Goal: Information Seeking & Learning: Learn about a topic

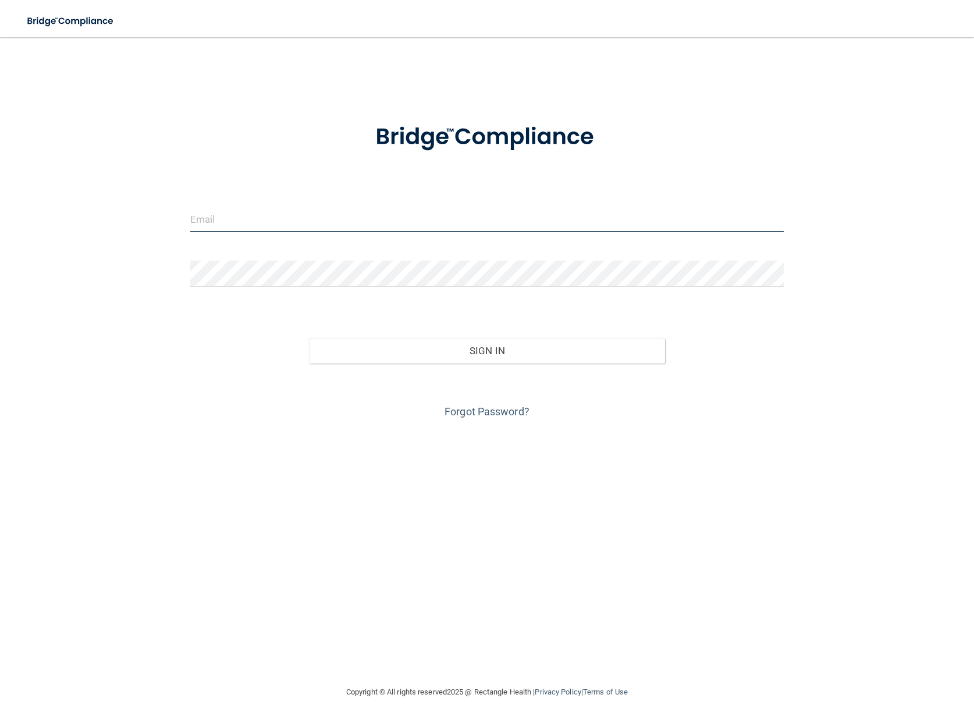
type input "[EMAIL_ADDRESS][DOMAIN_NAME]"
click at [447, 337] on div "Sign In" at bounding box center [487, 339] width 611 height 49
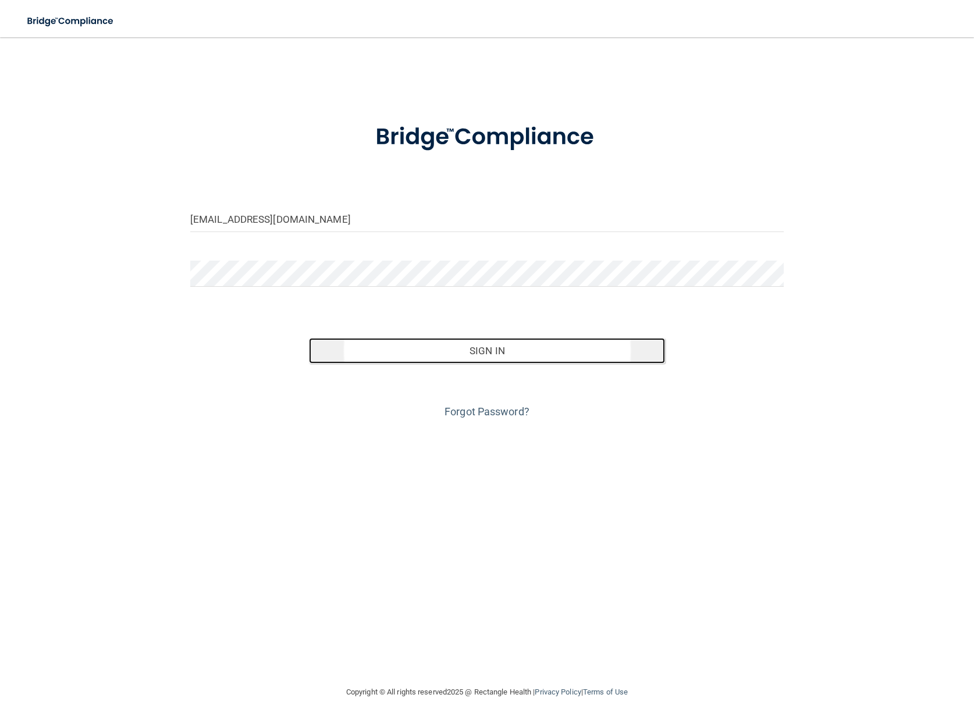
click at [454, 351] on button "Sign In" at bounding box center [487, 351] width 356 height 26
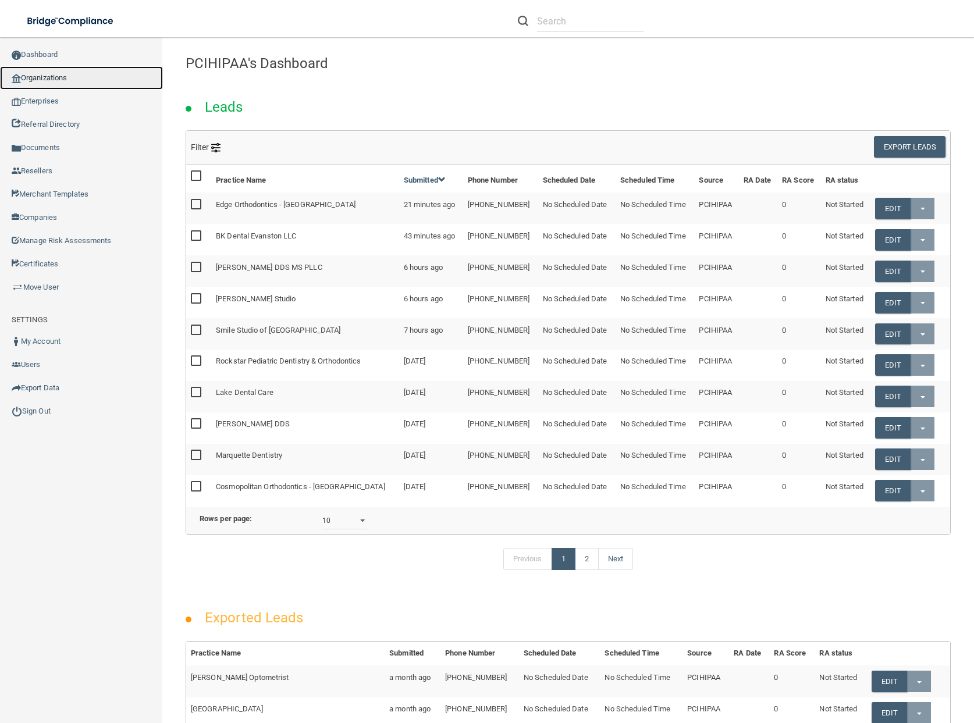
click at [55, 77] on link "Organizations" at bounding box center [81, 77] width 163 height 23
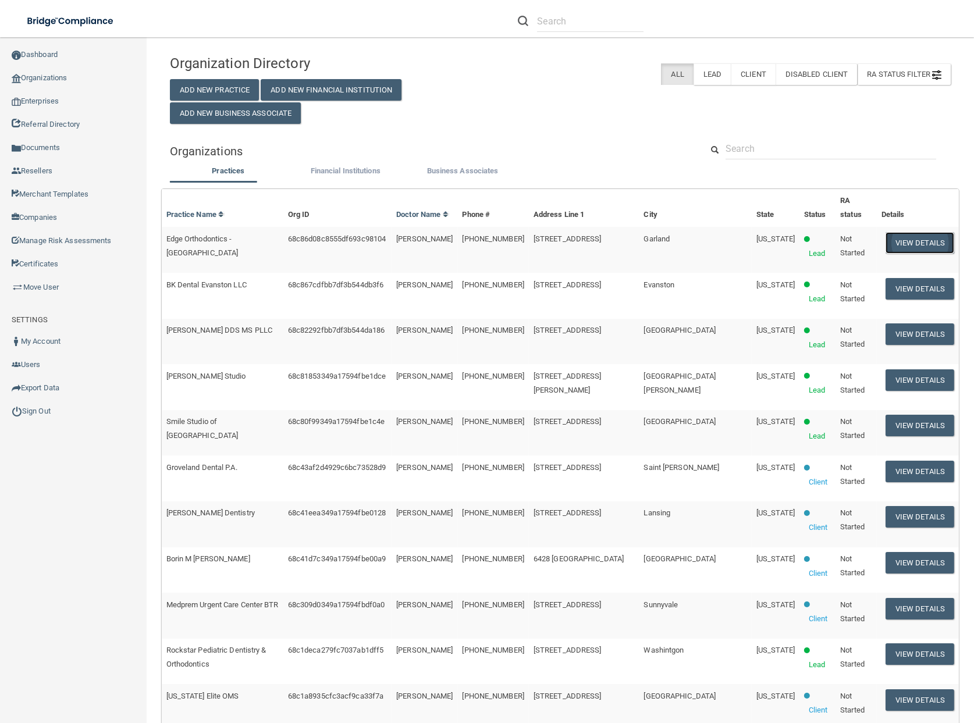
click at [906, 232] on button "View Details" at bounding box center [919, 243] width 69 height 22
click at [930, 461] on button "View Details" at bounding box center [919, 472] width 69 height 22
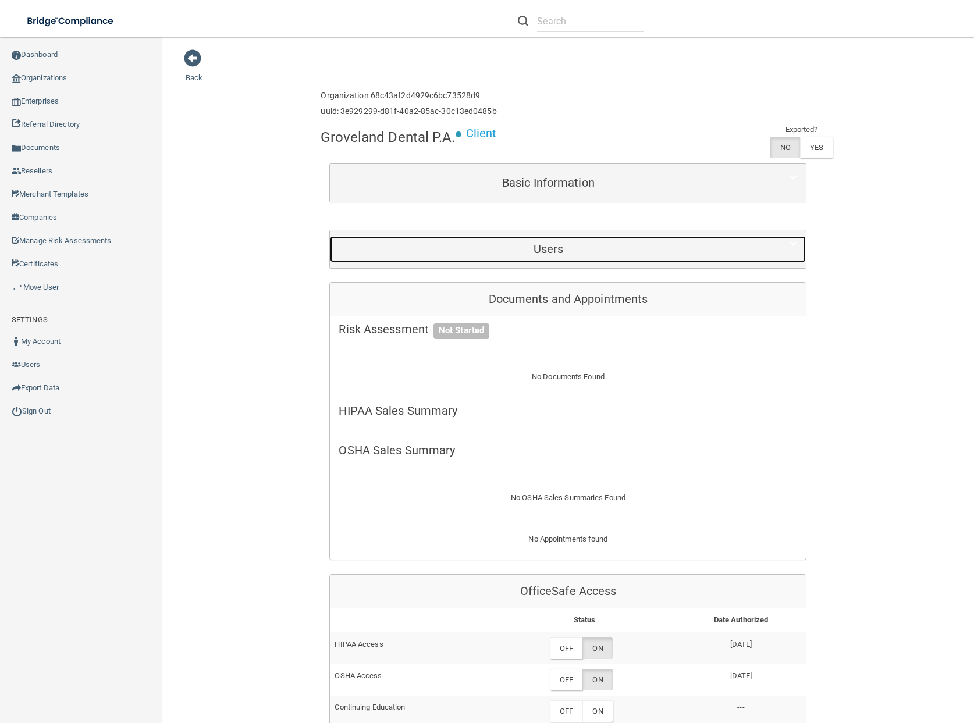
click at [673, 251] on h5 "Users" at bounding box center [548, 249] width 419 height 13
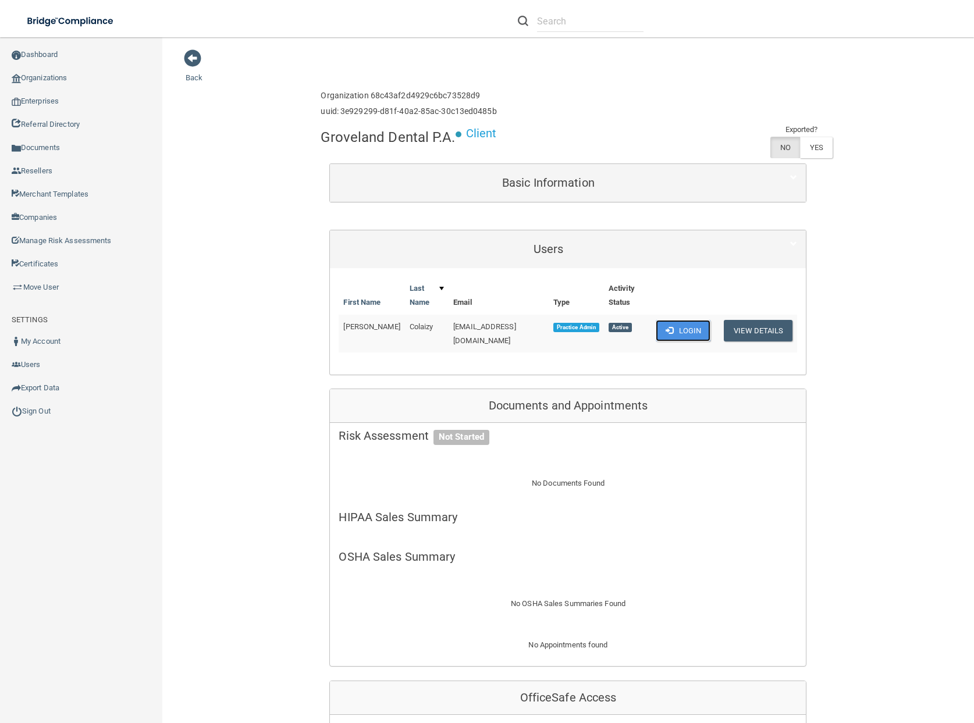
click at [696, 331] on button "Login" at bounding box center [683, 331] width 55 height 22
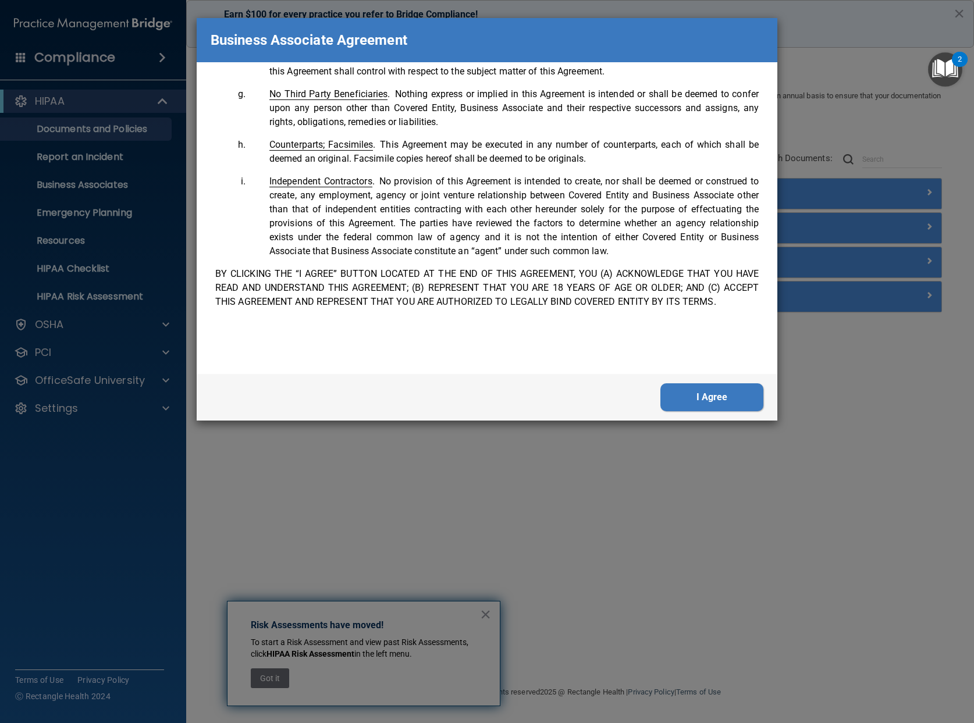
scroll to position [2372, 0]
click at [700, 403] on button "I Agree" at bounding box center [711, 397] width 103 height 28
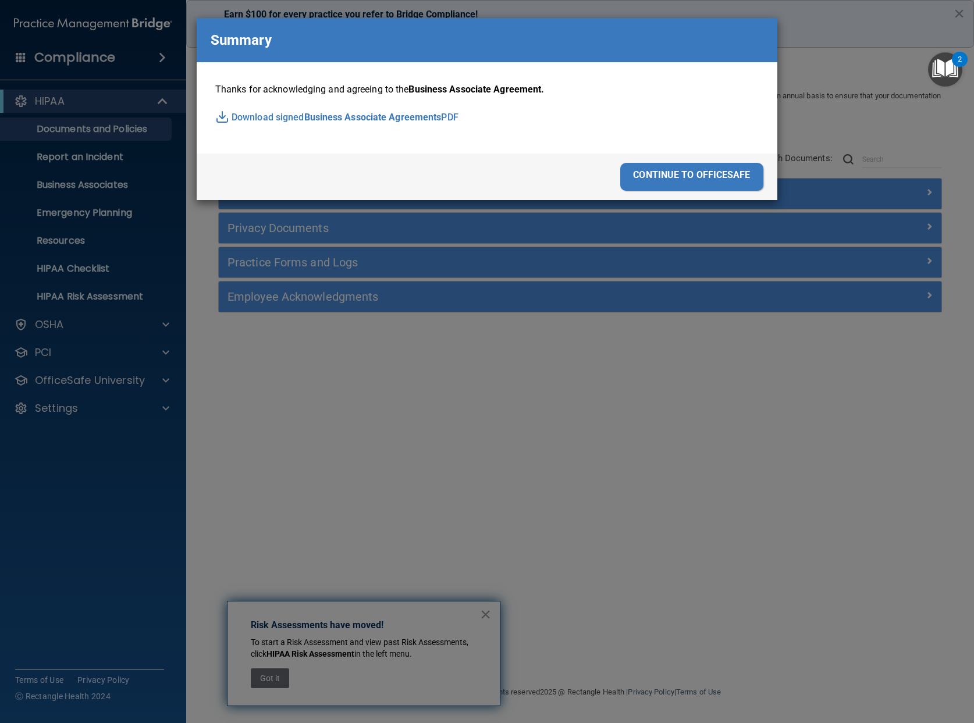
click at [686, 183] on div "continue to officesafe" at bounding box center [691, 177] width 143 height 28
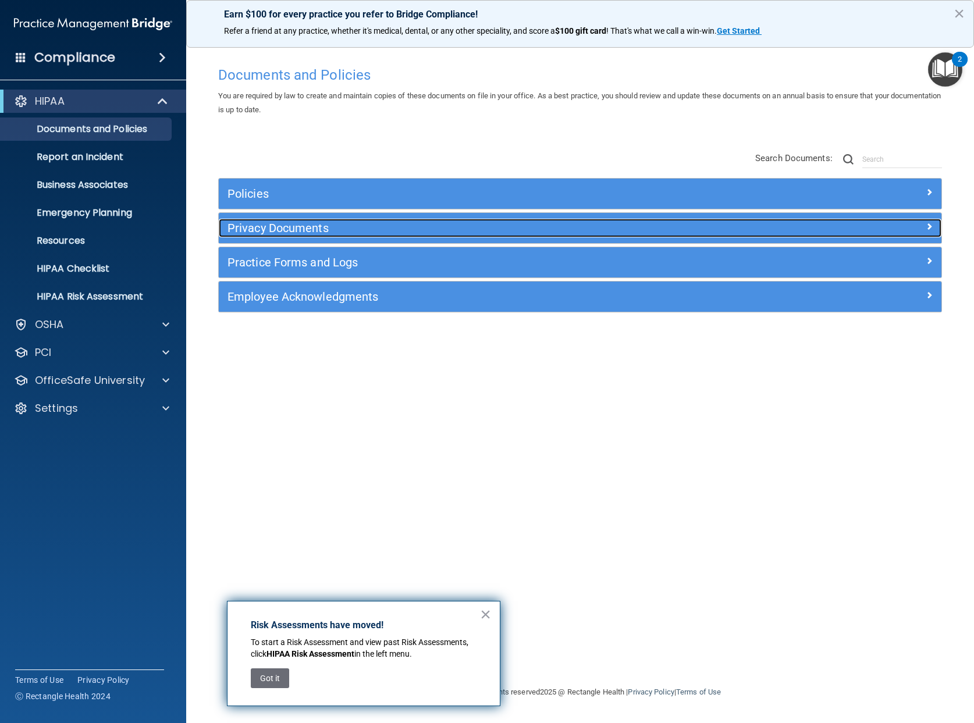
click at [350, 227] on h5 "Privacy Documents" at bounding box center [489, 228] width 525 height 13
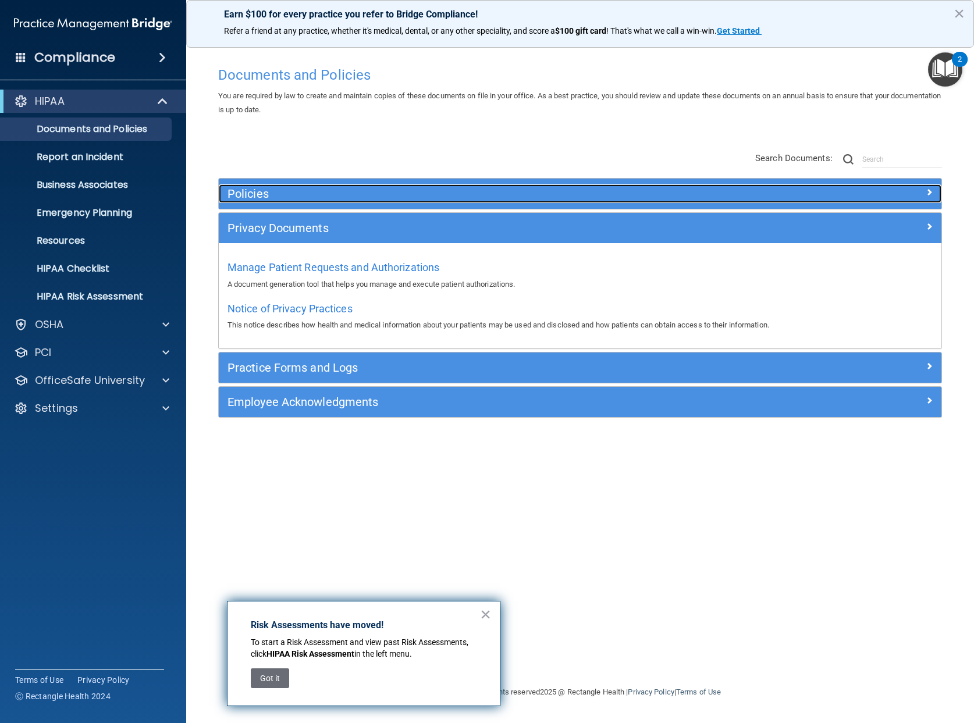
click at [349, 194] on h5 "Policies" at bounding box center [489, 193] width 525 height 13
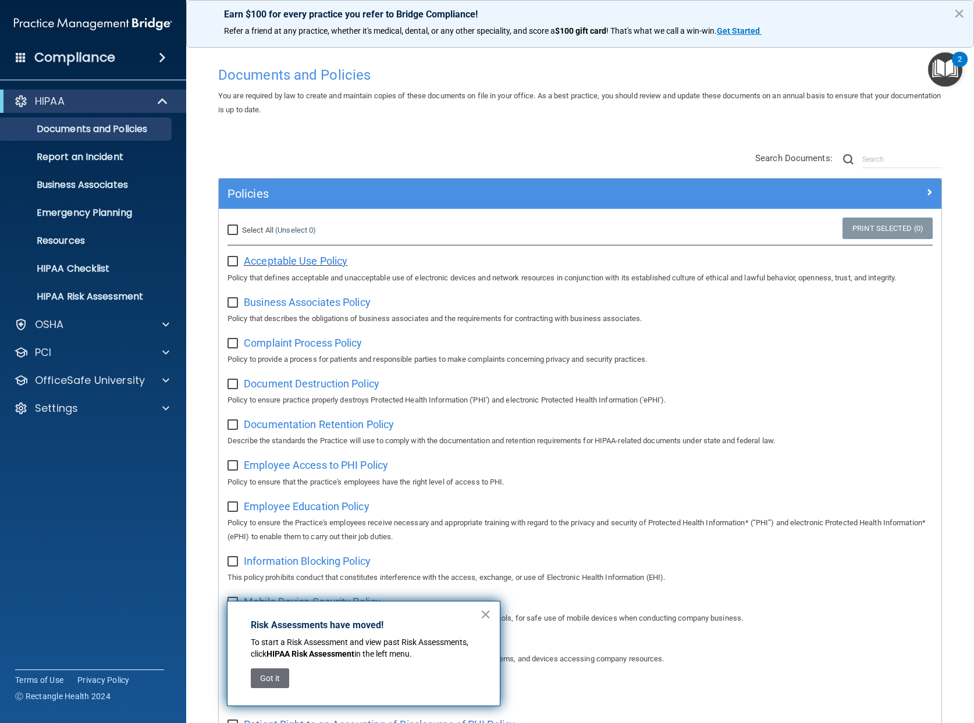
click at [319, 257] on span "Acceptable Use Policy" at bounding box center [296, 261] width 104 height 12
click at [334, 301] on span "Business Associates Policy" at bounding box center [307, 302] width 127 height 12
click at [360, 425] on span "Documentation Retention Policy" at bounding box center [319, 424] width 150 height 12
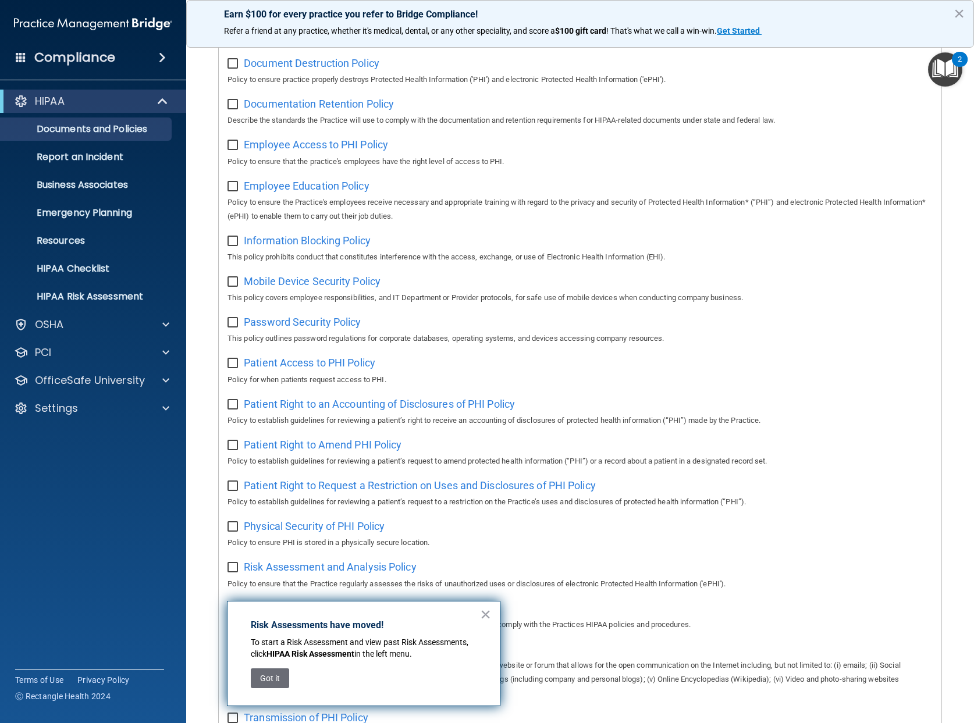
scroll to position [600, 0]
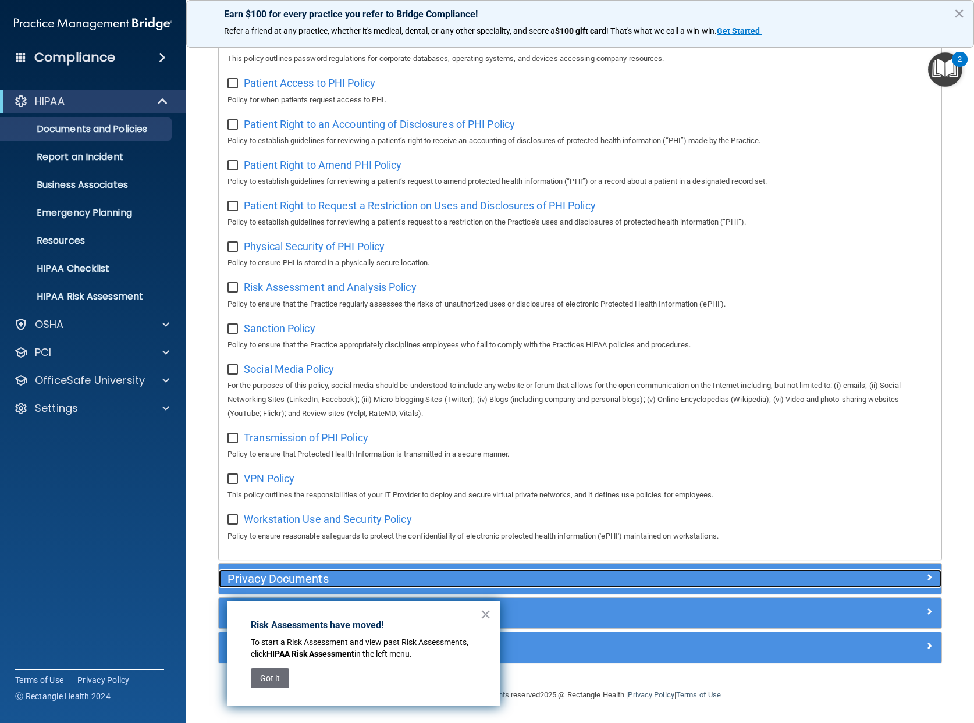
click at [677, 577] on h5 "Privacy Documents" at bounding box center [489, 578] width 525 height 13
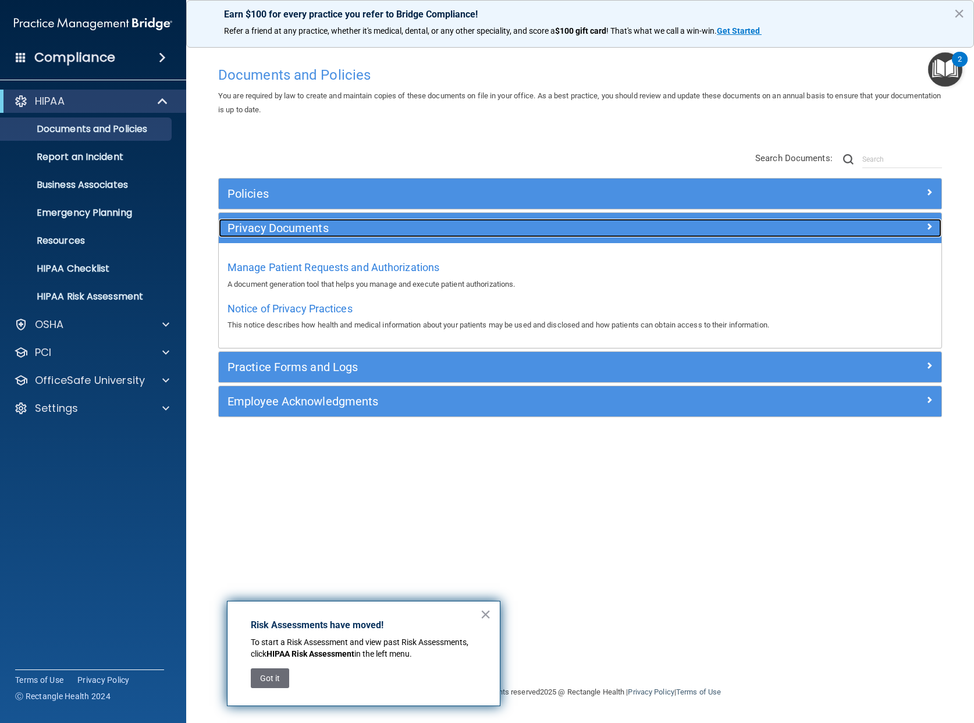
scroll to position [0, 0]
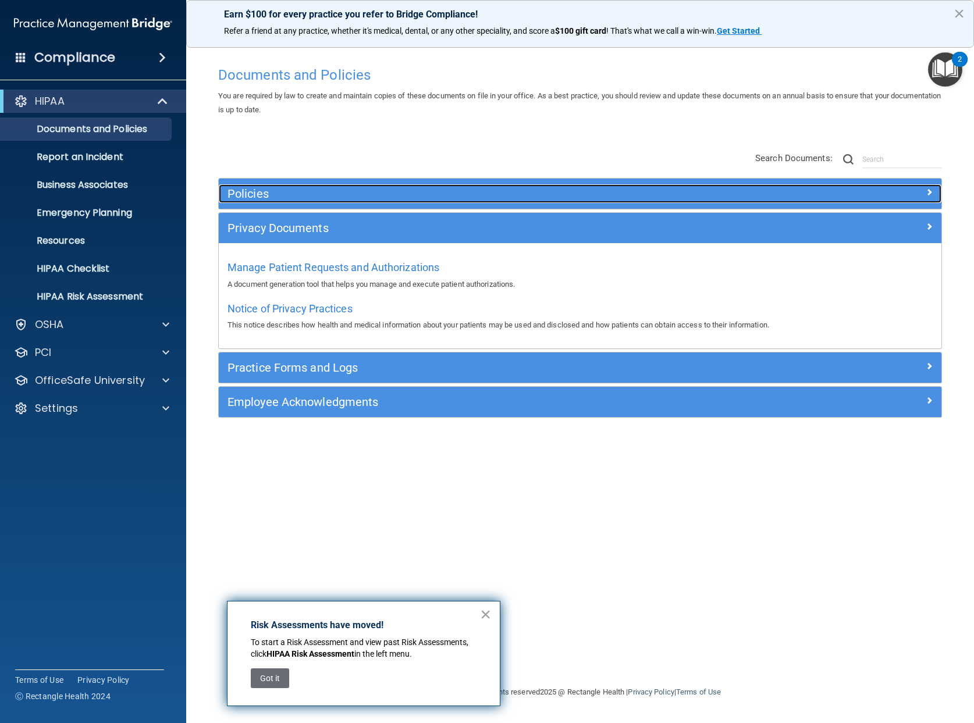
click at [345, 194] on h5 "Policies" at bounding box center [489, 193] width 525 height 13
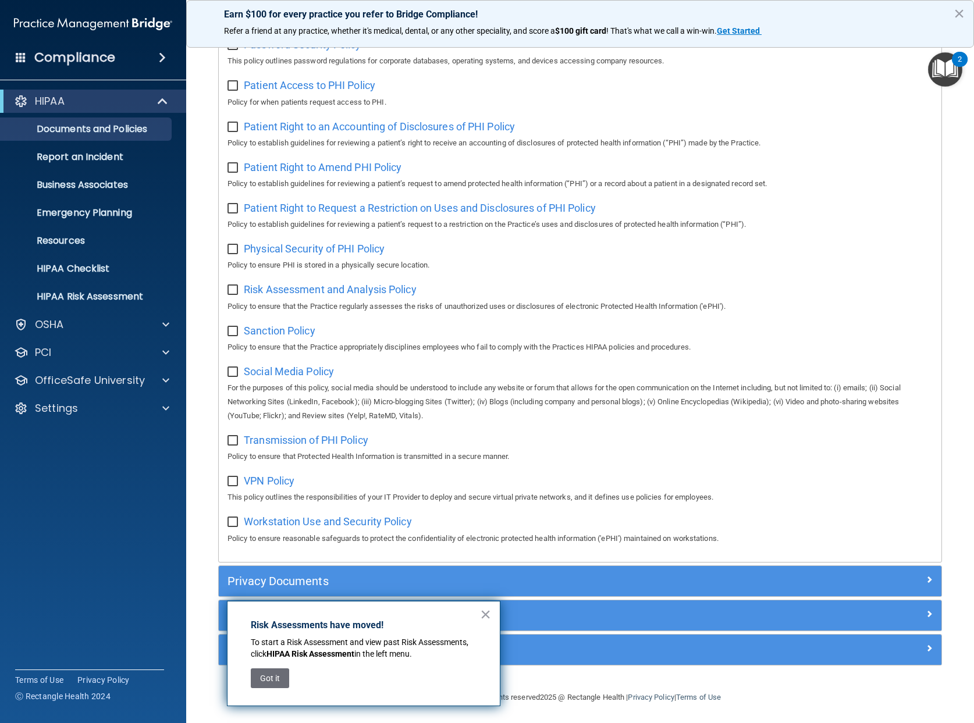
scroll to position [600, 0]
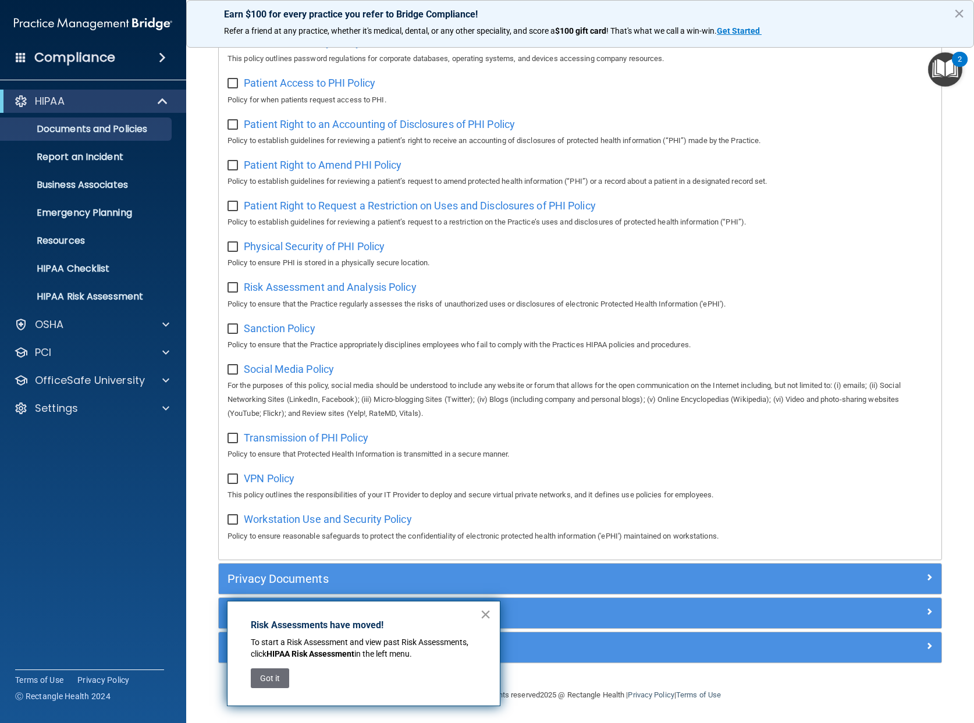
click at [489, 618] on button "×" at bounding box center [485, 614] width 11 height 19
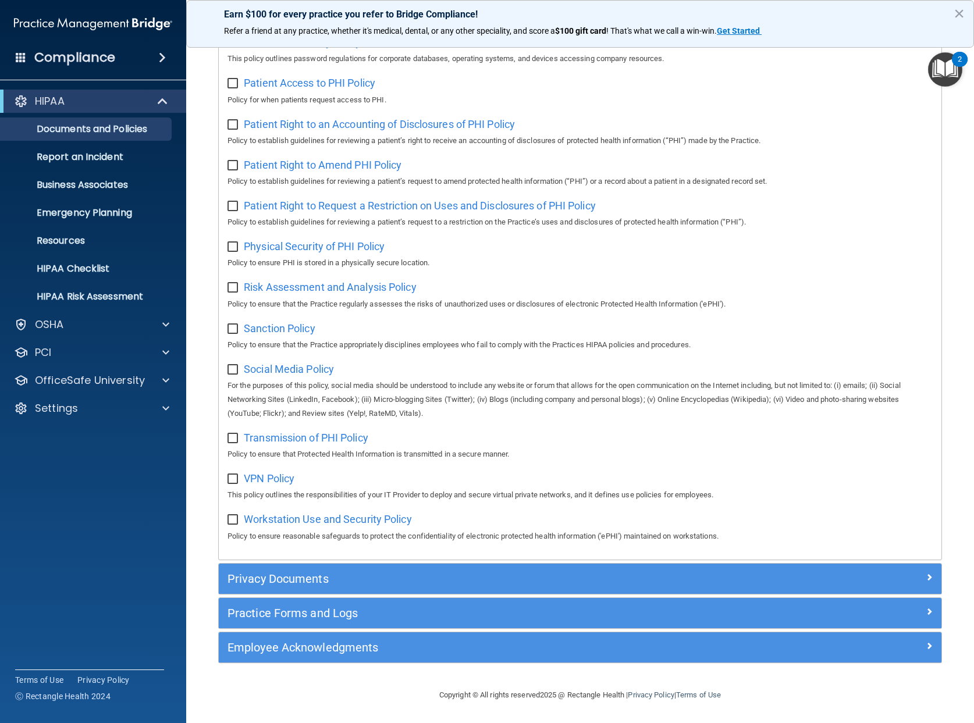
click at [417, 563] on div "Privacy Documents Manage Patient Requests and Authorizations A document generat…" at bounding box center [580, 578] width 724 height 31
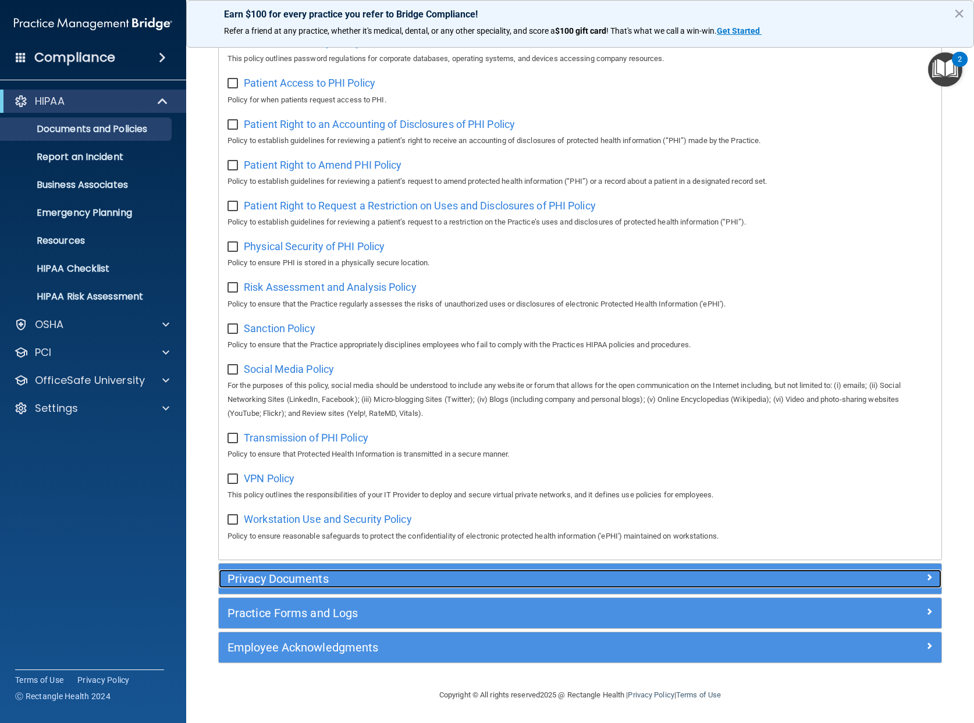
click at [410, 581] on h5 "Privacy Documents" at bounding box center [489, 578] width 525 height 13
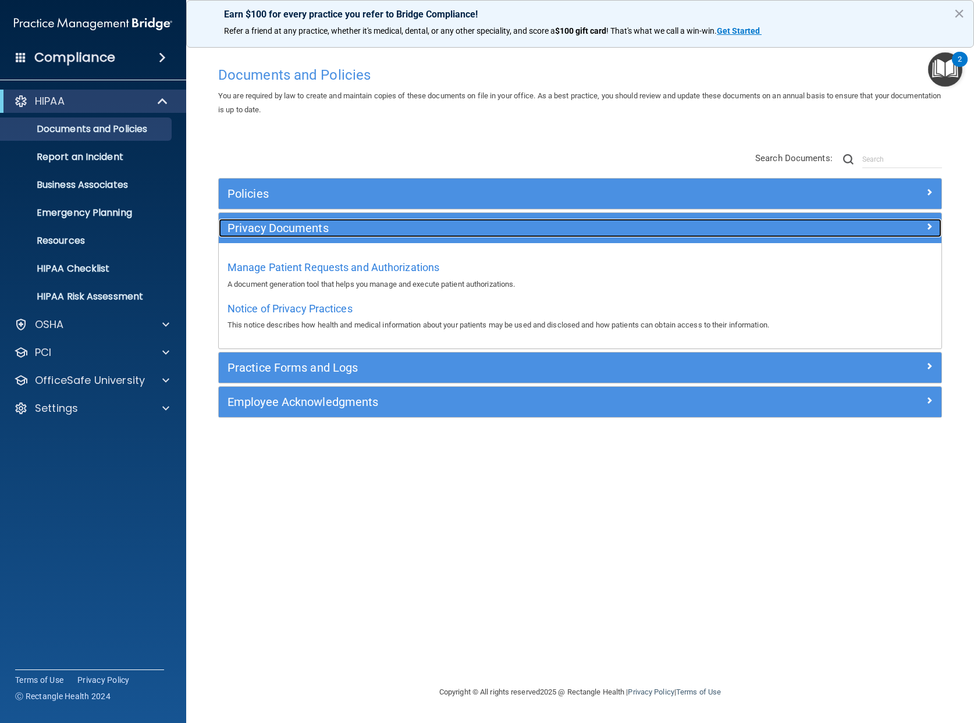
scroll to position [0, 0]
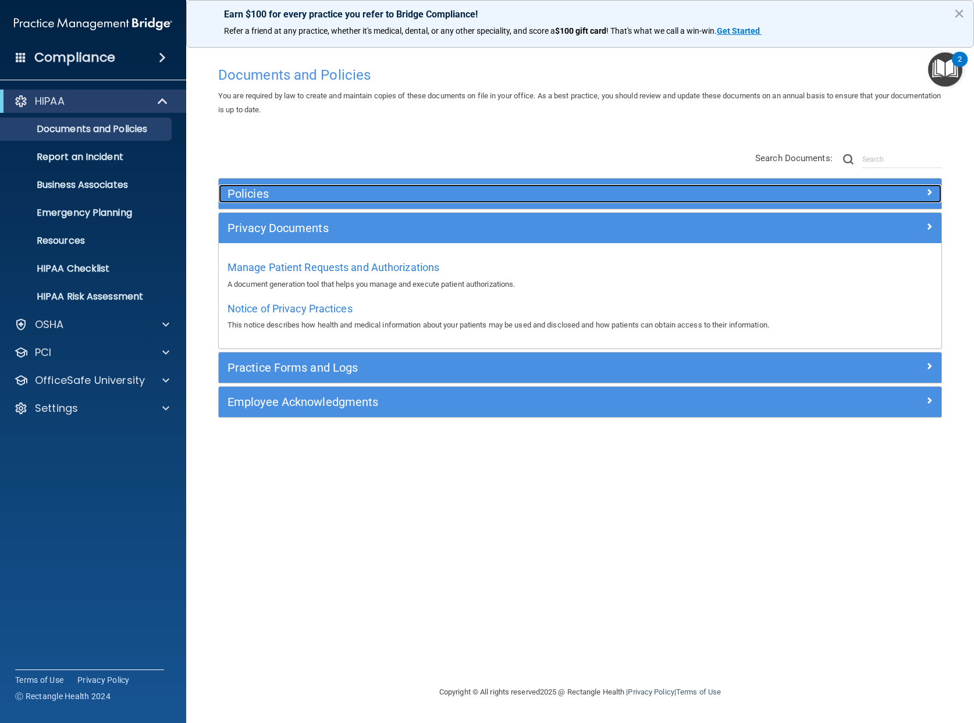
click at [425, 197] on h5 "Policies" at bounding box center [489, 193] width 525 height 13
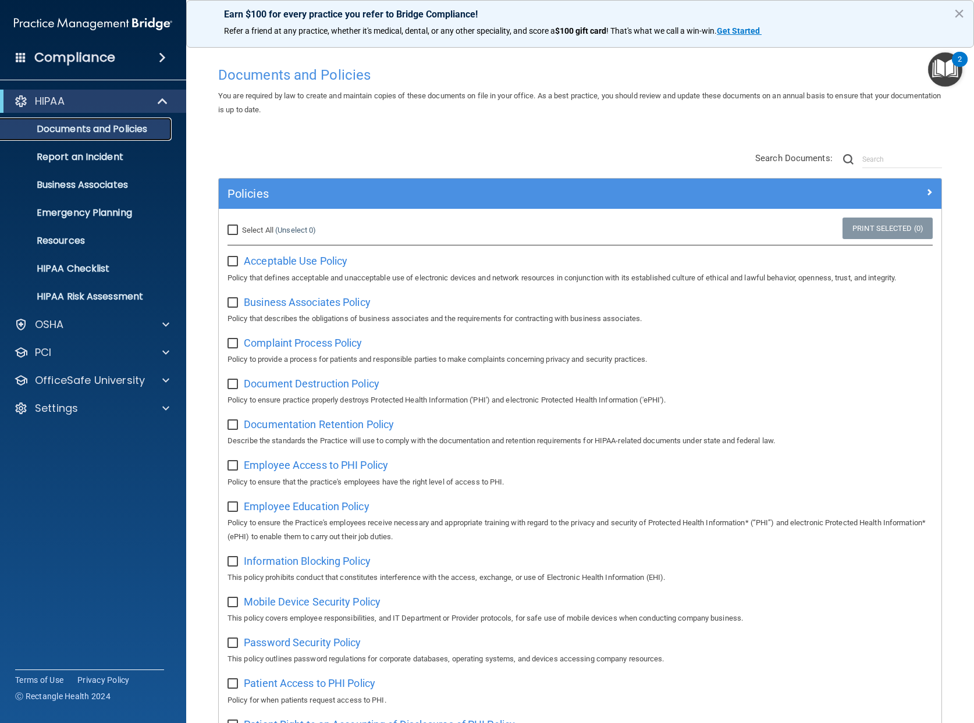
click at [62, 128] on p "Documents and Policies" at bounding box center [87, 129] width 159 height 12
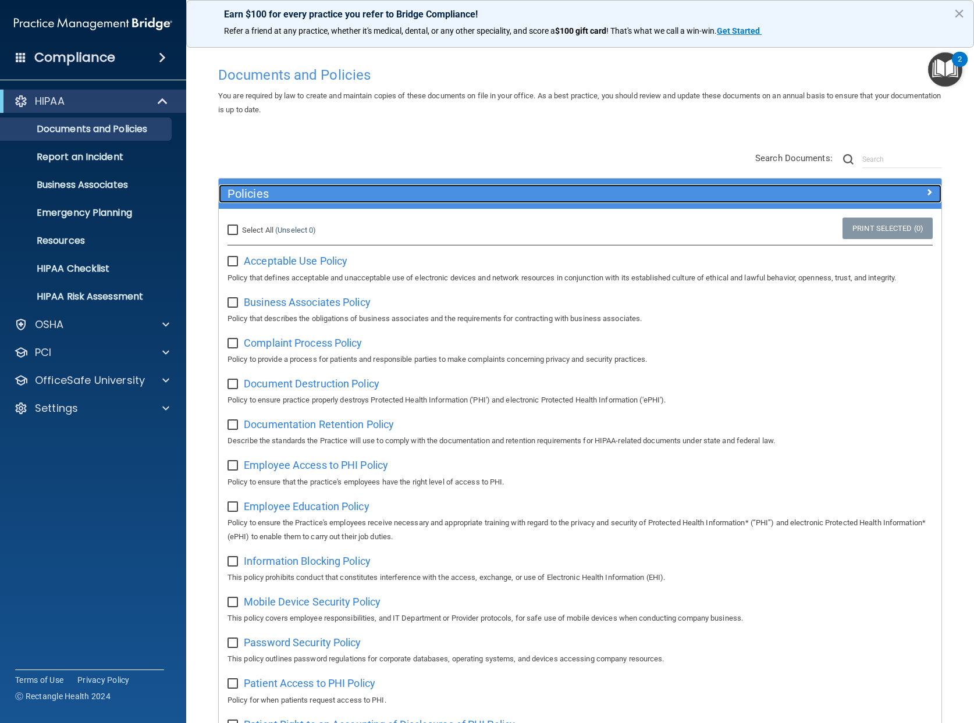
click at [379, 187] on h5 "Policies" at bounding box center [489, 193] width 525 height 13
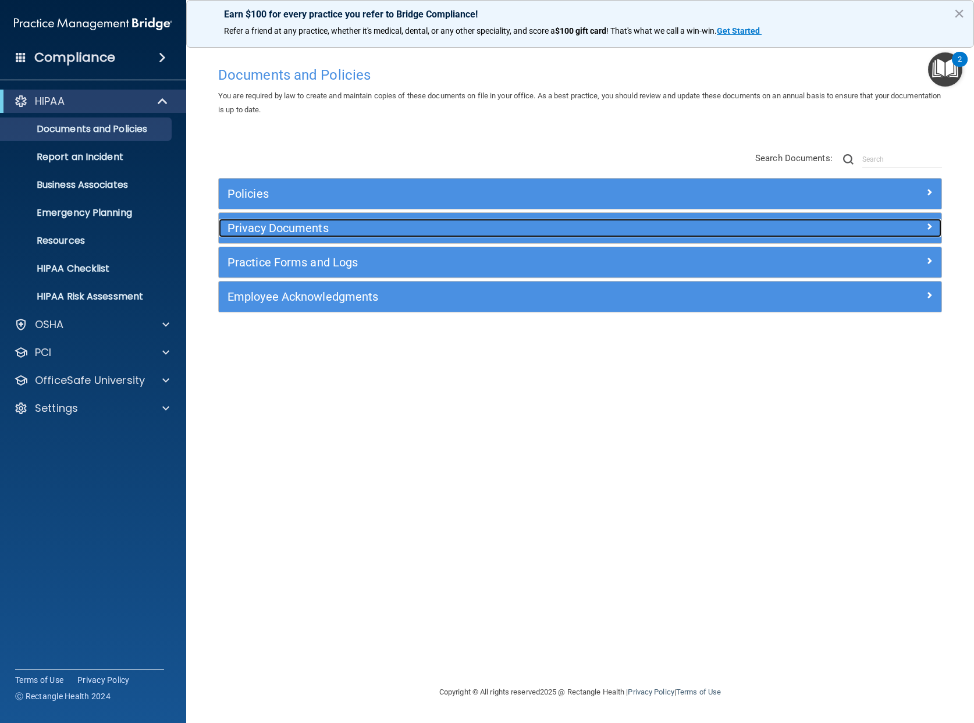
click at [366, 232] on h5 "Privacy Documents" at bounding box center [489, 228] width 525 height 13
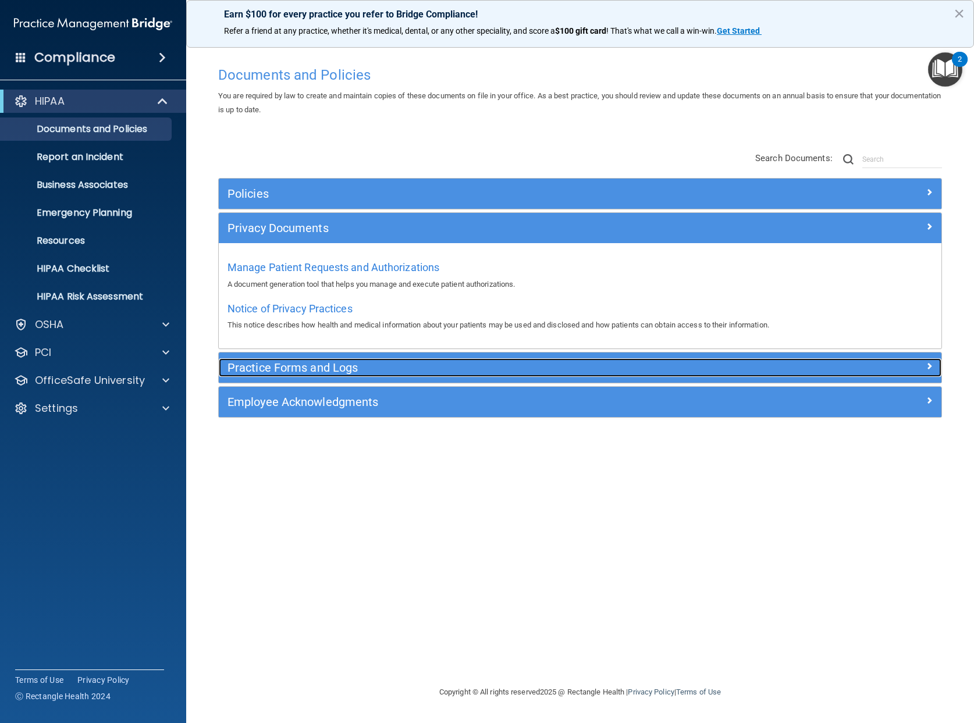
click at [735, 369] on h5 "Practice Forms and Logs" at bounding box center [489, 367] width 525 height 13
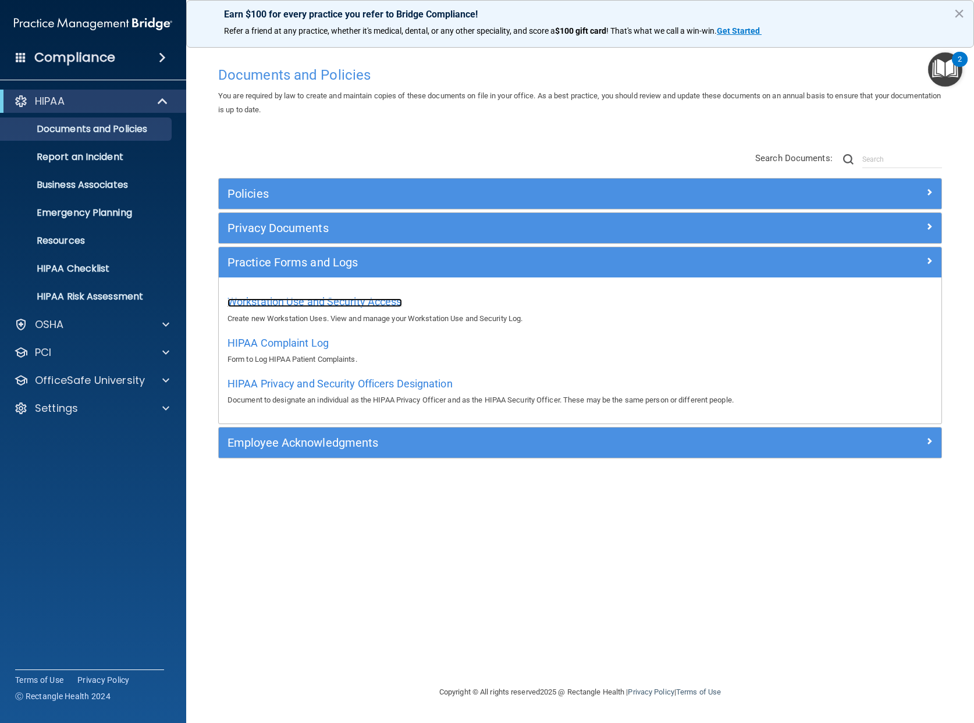
click at [351, 299] on span "Workstation Use and Security Access" at bounding box center [314, 302] width 175 height 12
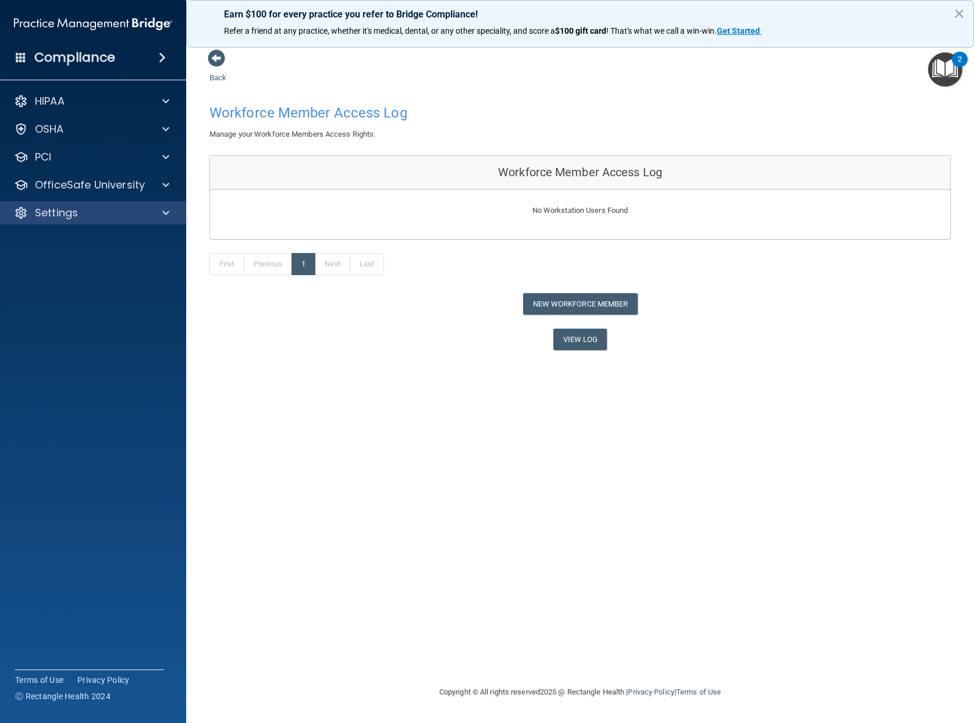
click at [99, 220] on div "Settings" at bounding box center [93, 212] width 187 height 23
click at [163, 216] on span at bounding box center [165, 213] width 7 height 14
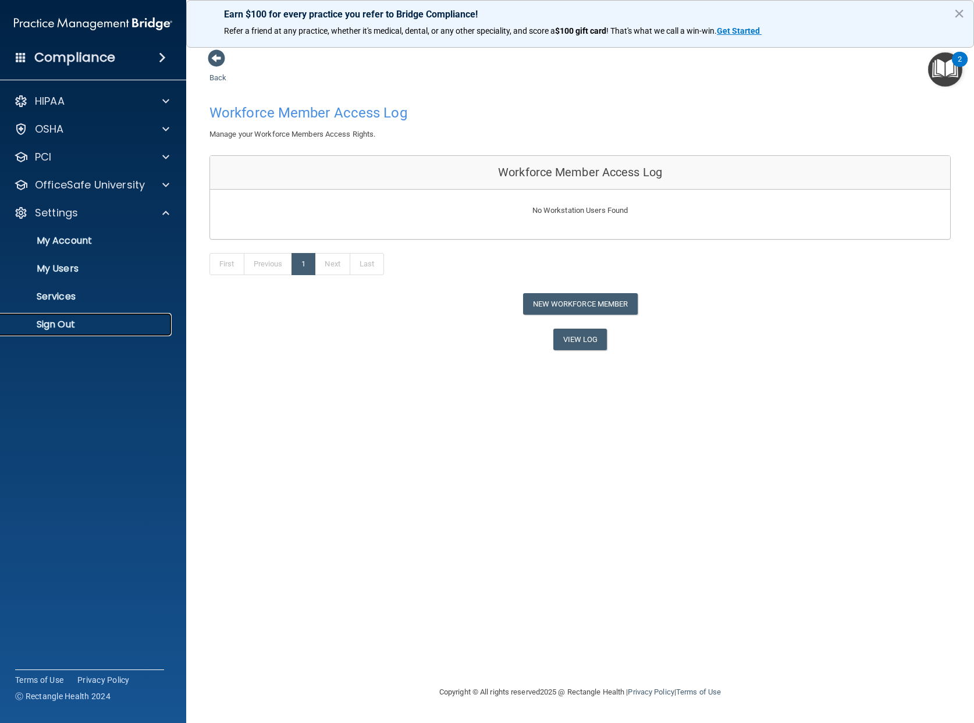
click at [98, 324] on p "Sign Out" at bounding box center [87, 325] width 159 height 12
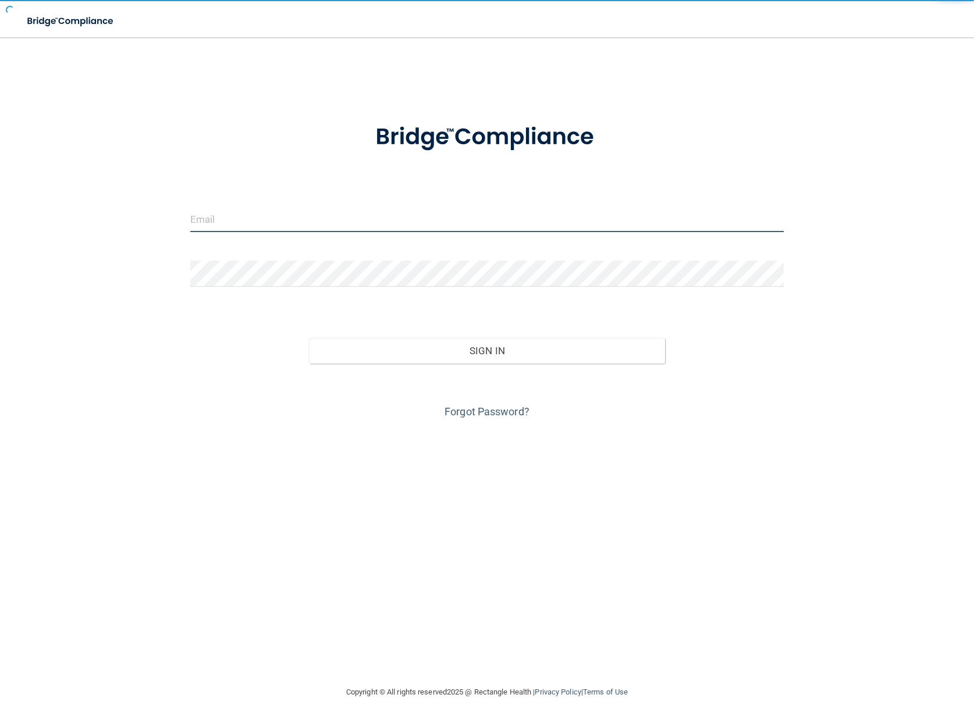
type input "[EMAIL_ADDRESS][DOMAIN_NAME]"
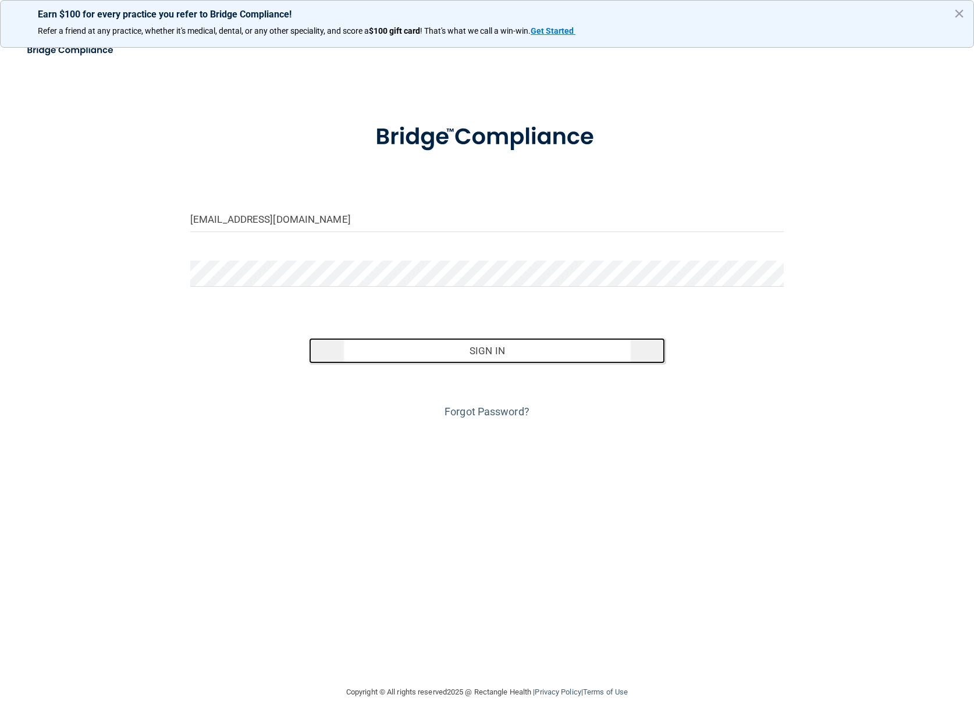
click at [445, 358] on button "Sign In" at bounding box center [487, 351] width 356 height 26
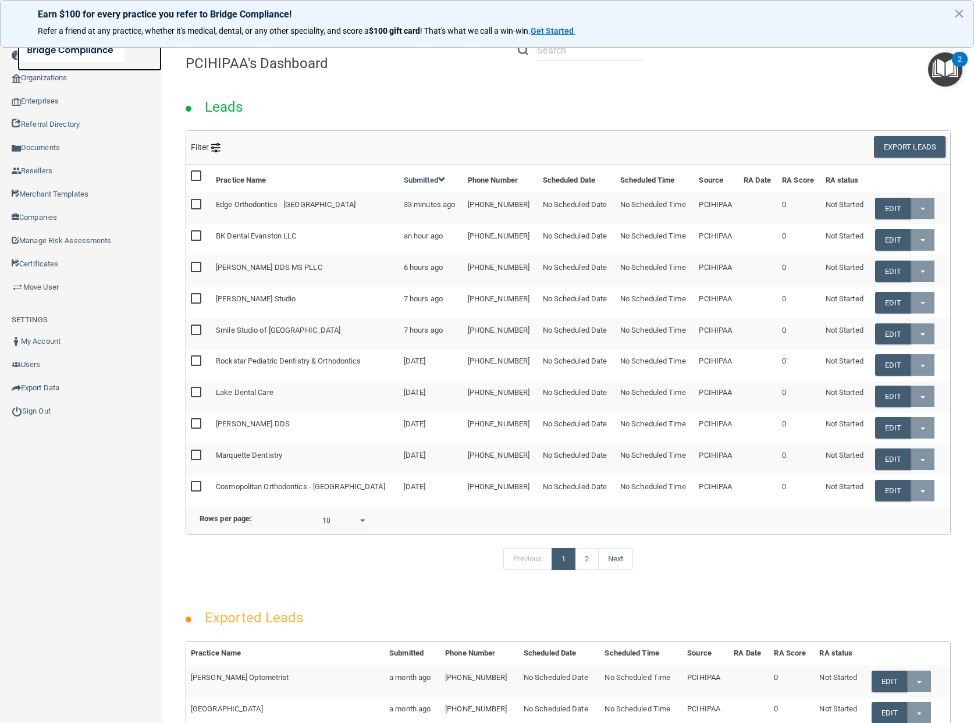
click at [42, 70] on link at bounding box center [89, 50] width 144 height 42
click at [568, 55] on input "text" at bounding box center [590, 51] width 106 height 22
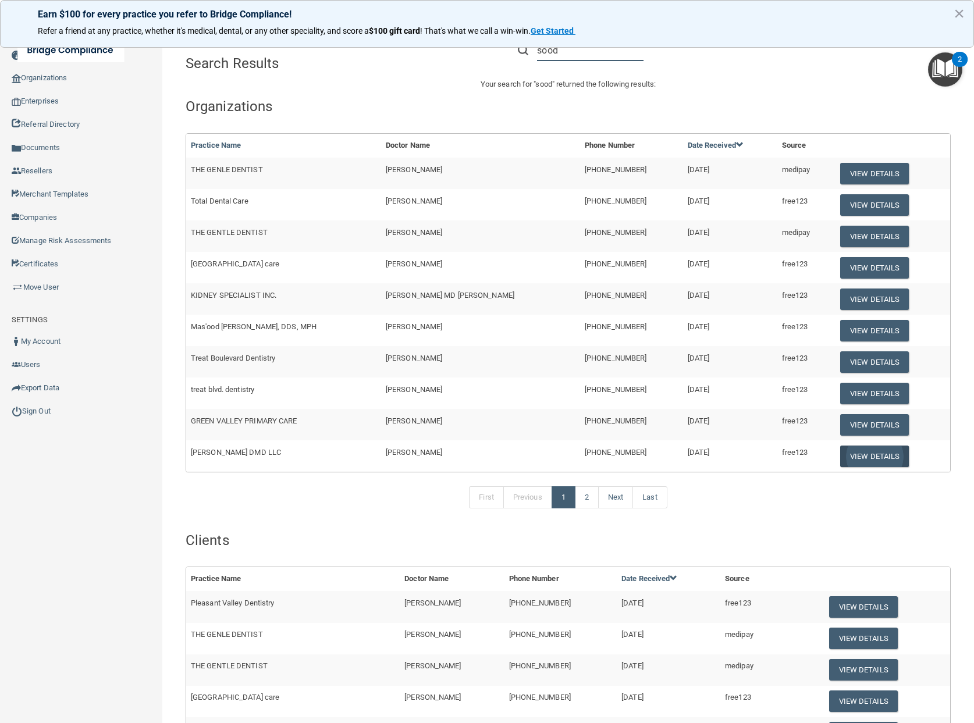
type input "sood"
click at [857, 458] on button "View Details" at bounding box center [874, 457] width 69 height 22
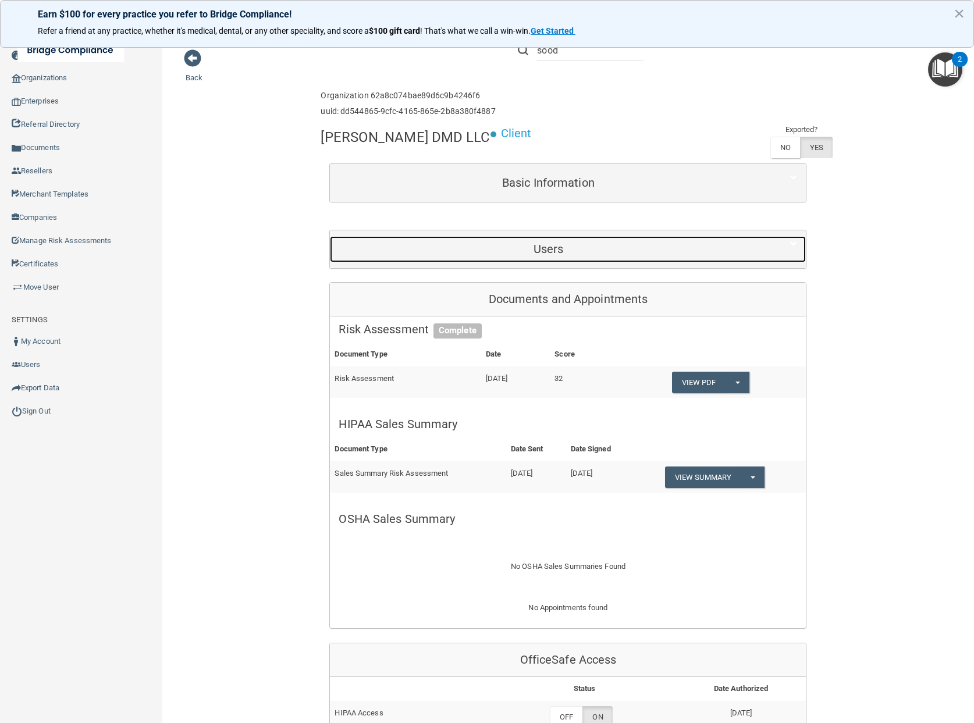
click at [566, 252] on h5 "Users" at bounding box center [548, 249] width 419 height 13
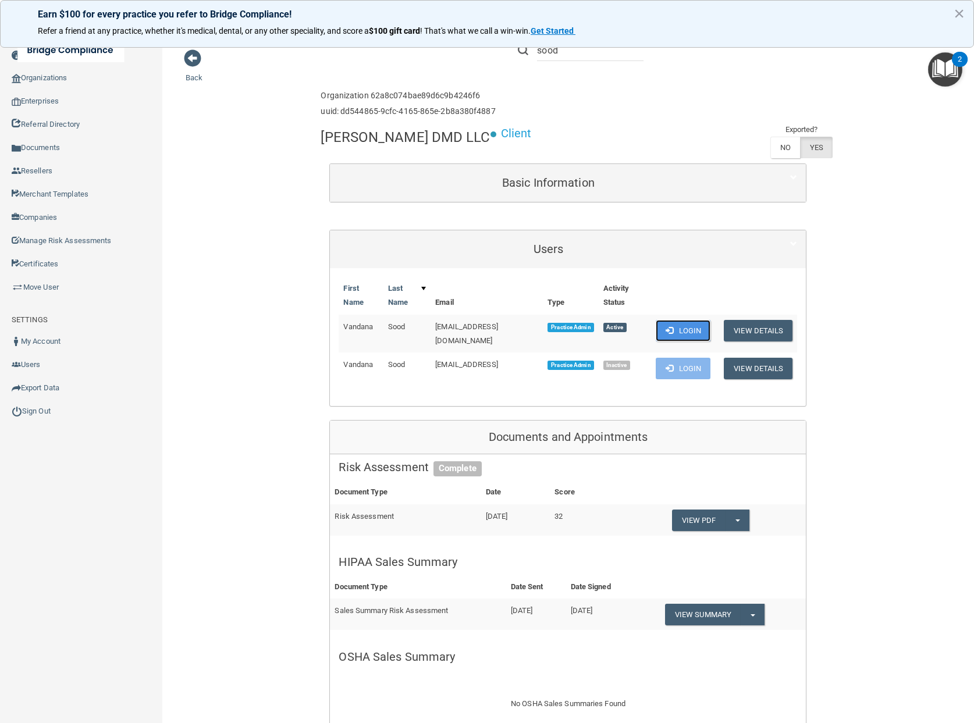
click at [676, 320] on button "Login" at bounding box center [683, 331] width 55 height 22
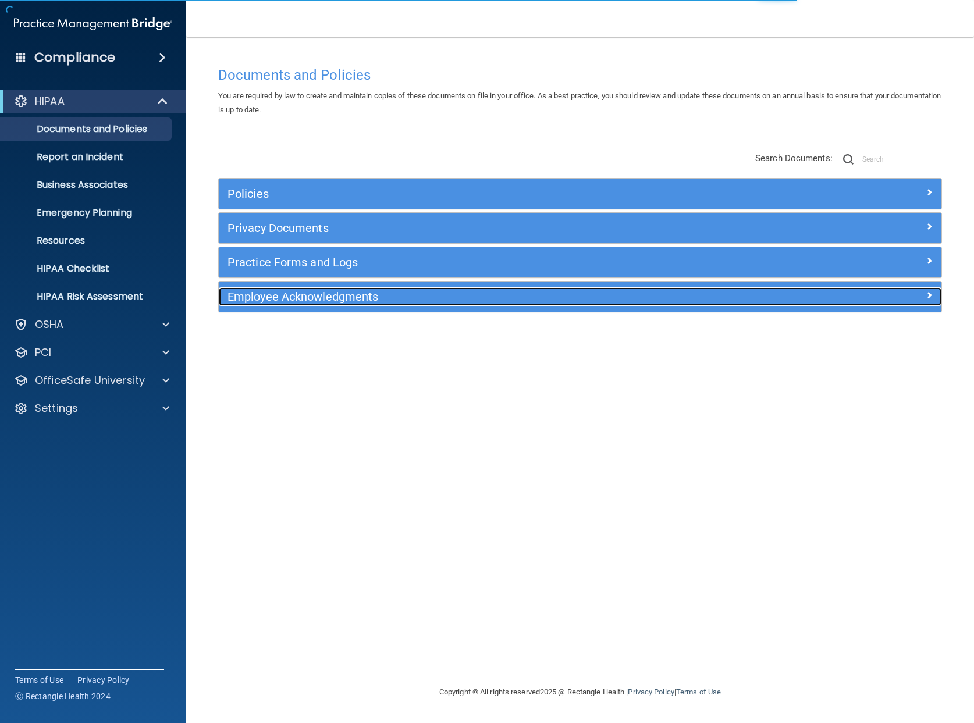
click at [489, 299] on h5 "Employee Acknowledgments" at bounding box center [489, 296] width 525 height 13
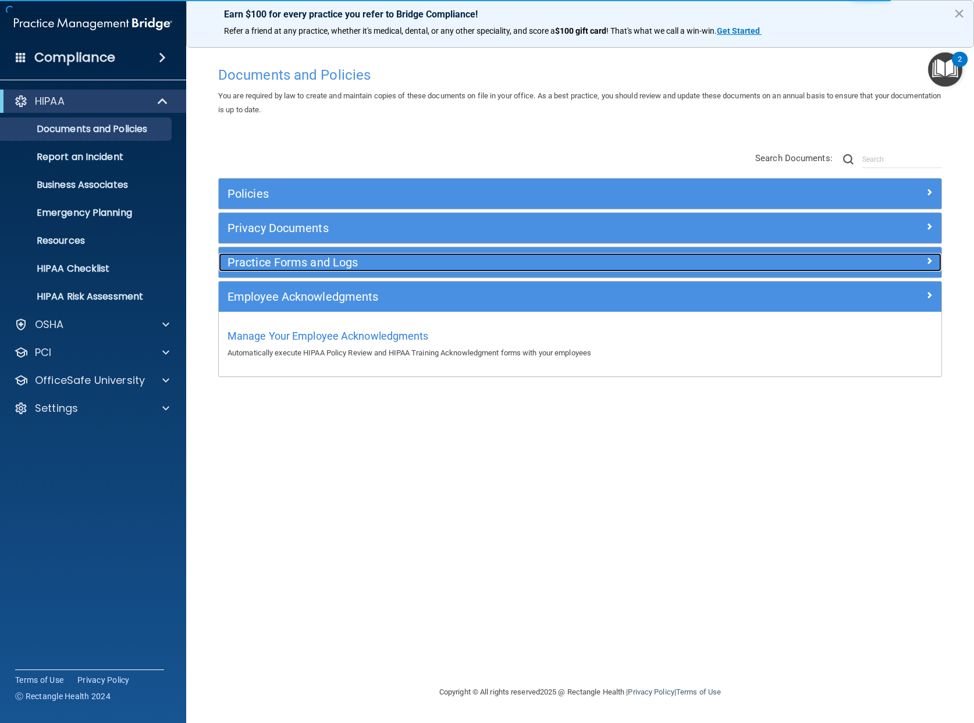
click at [525, 272] on div "Practice Forms and Logs" at bounding box center [490, 262] width 542 height 19
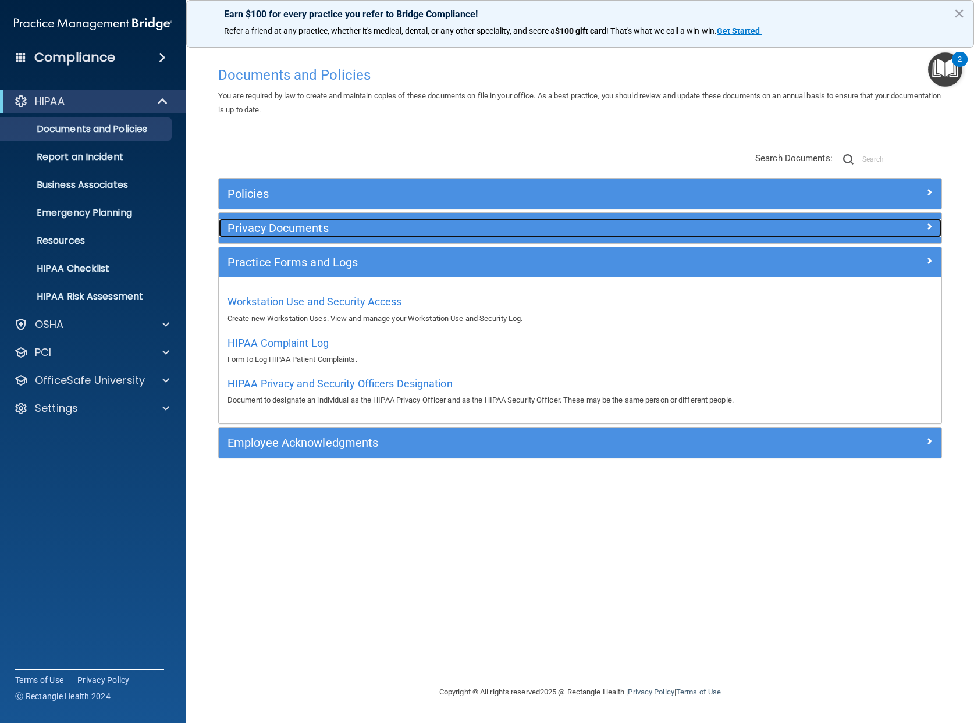
click at [295, 233] on h5 "Privacy Documents" at bounding box center [489, 228] width 525 height 13
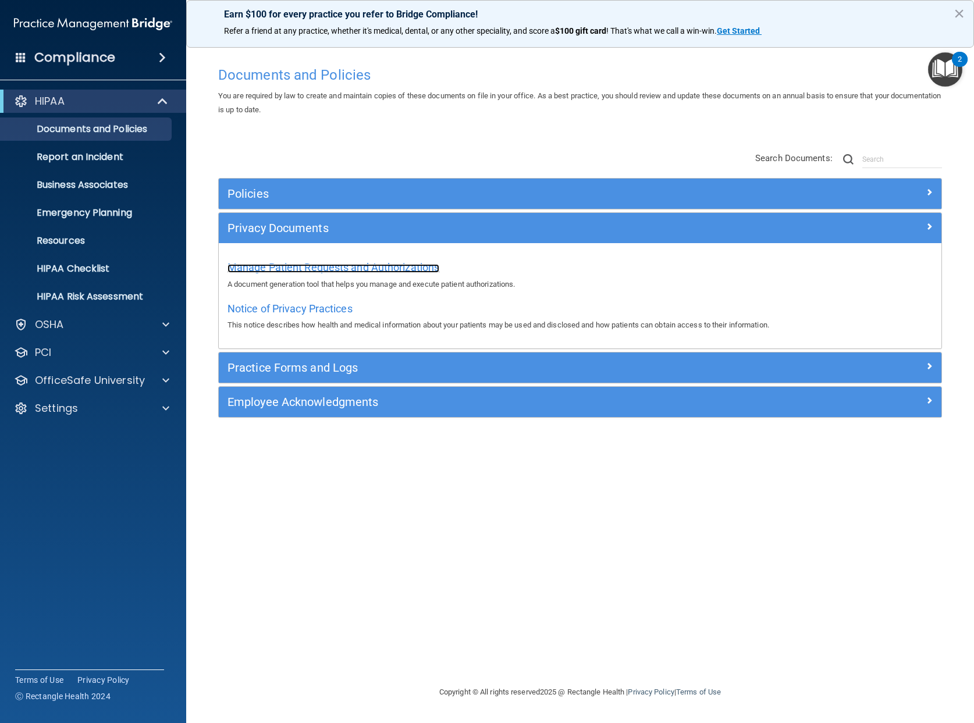
click at [309, 269] on span "Manage Patient Requests and Authorizations" at bounding box center [333, 267] width 212 height 12
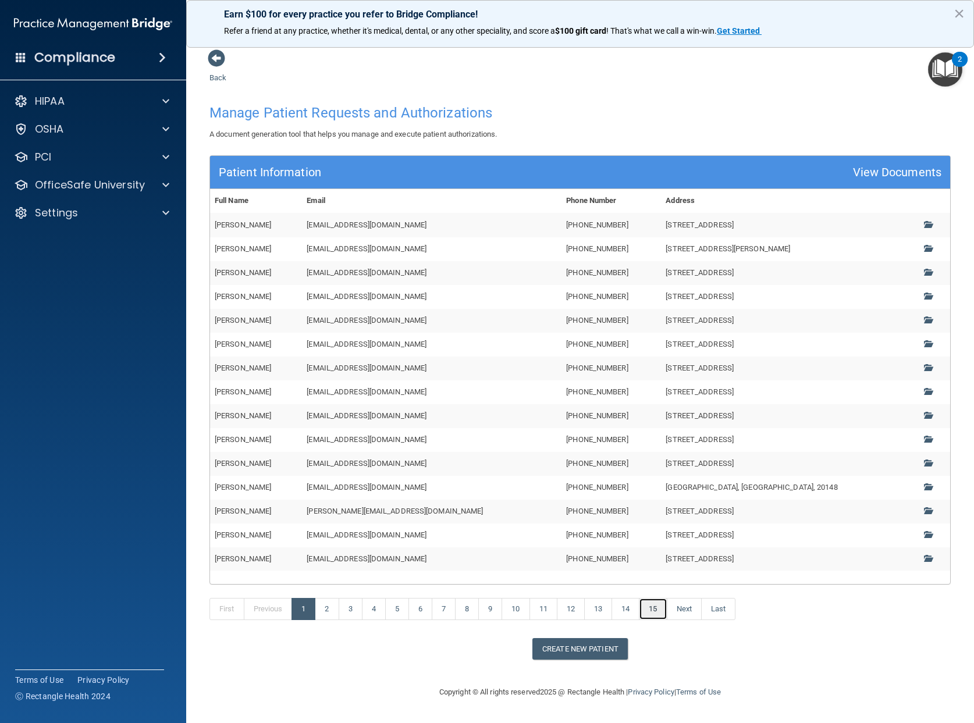
click at [652, 609] on link "15" at bounding box center [653, 609] width 28 height 22
click at [686, 607] on link "22" at bounding box center [682, 609] width 28 height 22
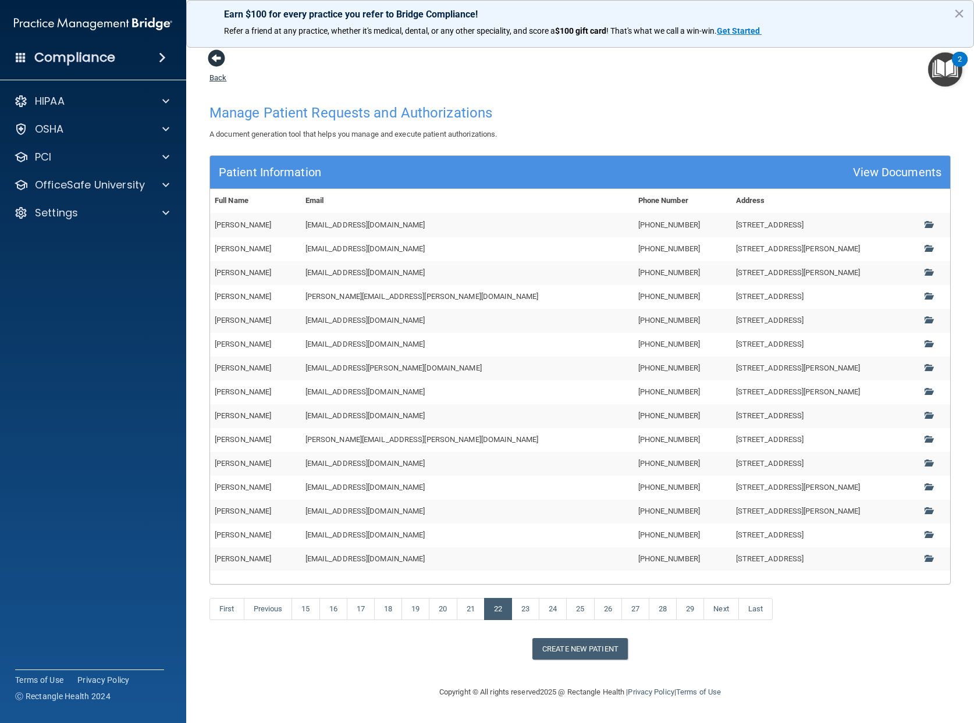
click at [215, 57] on span at bounding box center [216, 57] width 17 height 17
click at [93, 218] on div "Settings" at bounding box center [77, 213] width 144 height 14
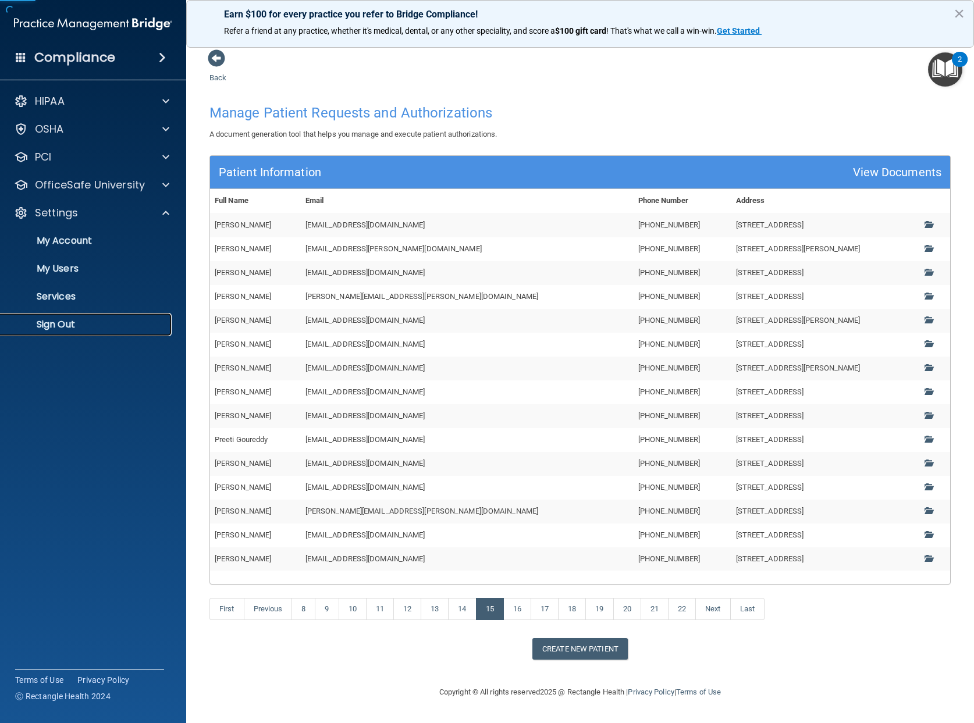
click at [71, 326] on p "Sign Out" at bounding box center [87, 325] width 159 height 12
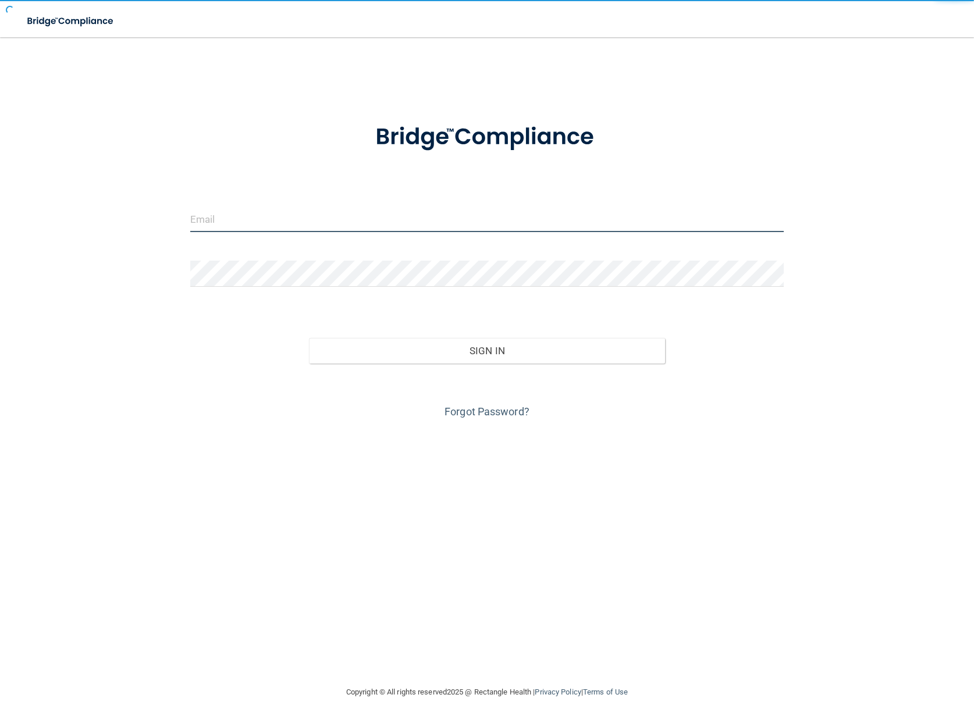
type input "[EMAIL_ADDRESS][DOMAIN_NAME]"
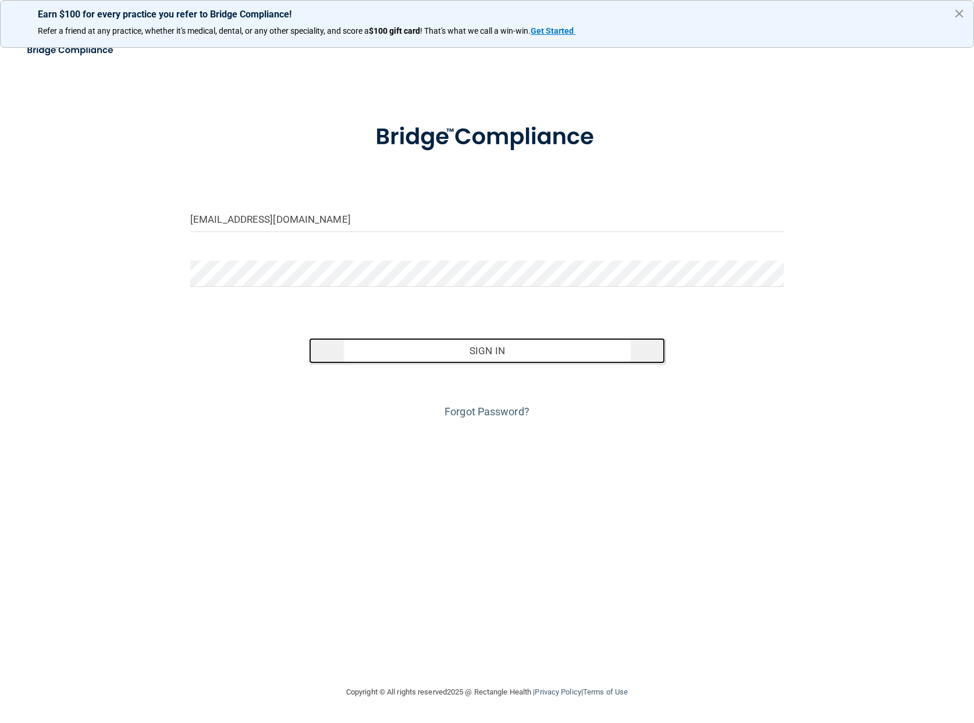
click at [571, 358] on button "Sign In" at bounding box center [487, 351] width 356 height 26
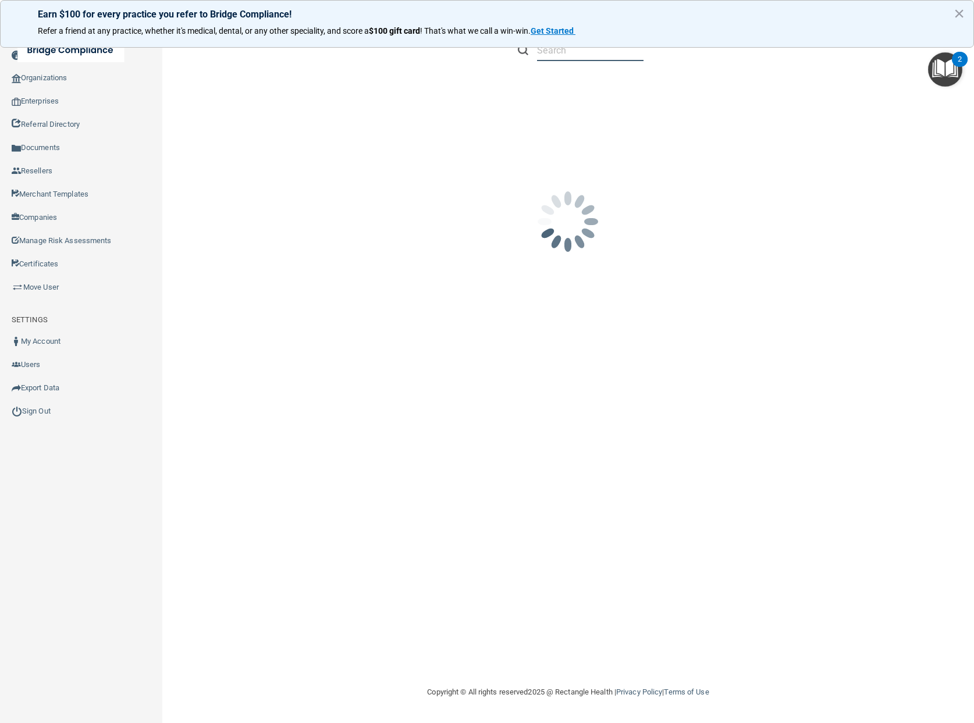
click at [607, 54] on input "text" at bounding box center [590, 51] width 106 height 22
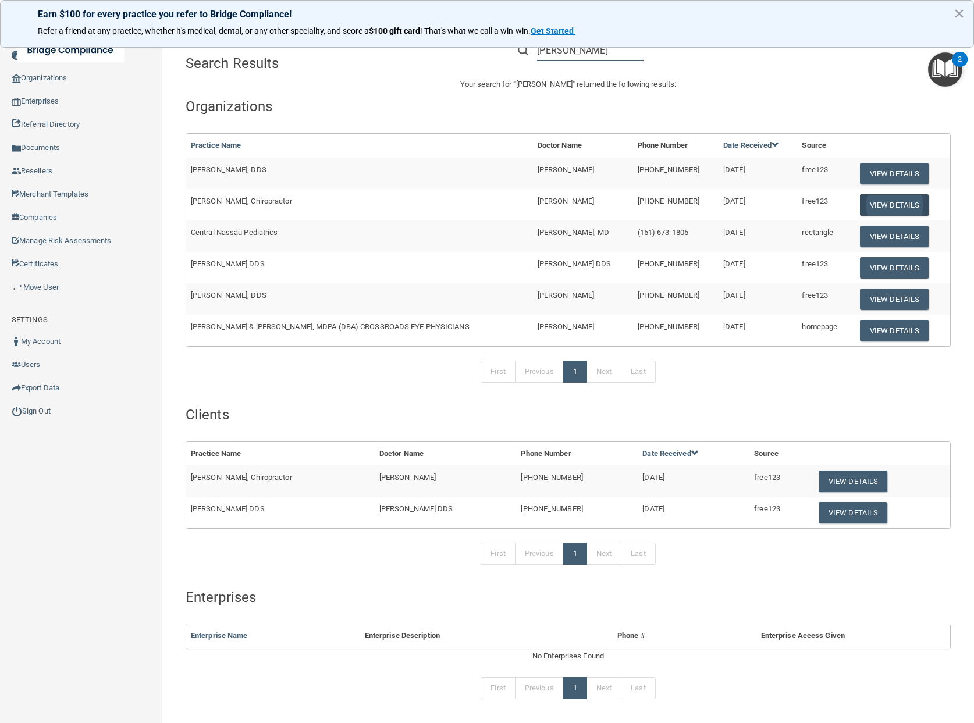
type input "[PERSON_NAME]"
click at [868, 208] on button "View Details" at bounding box center [894, 205] width 69 height 22
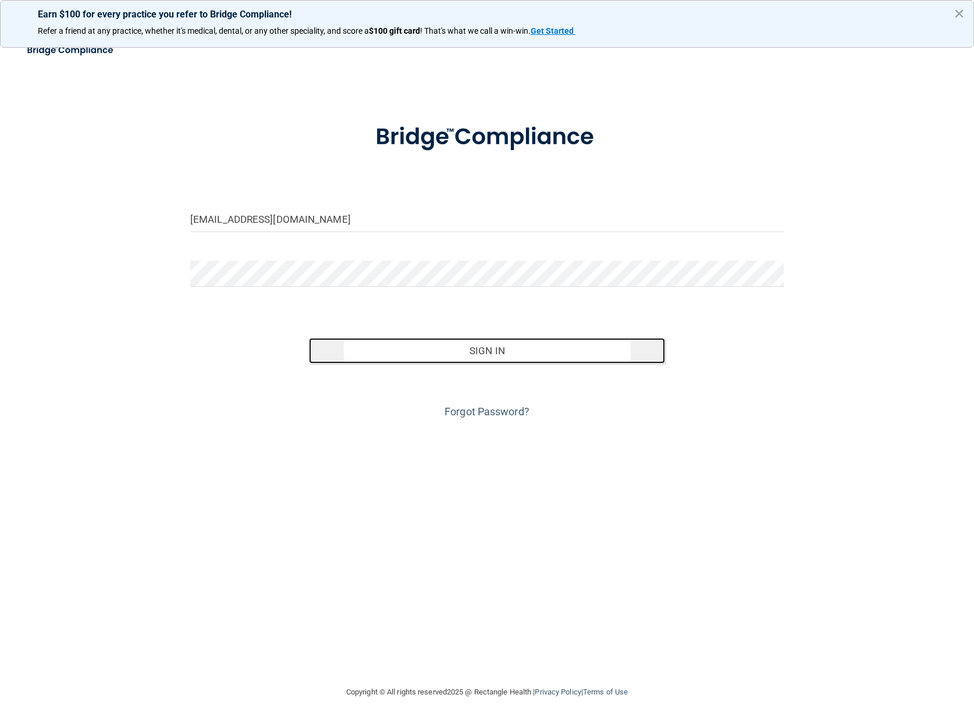
click at [476, 350] on button "Sign In" at bounding box center [487, 351] width 356 height 26
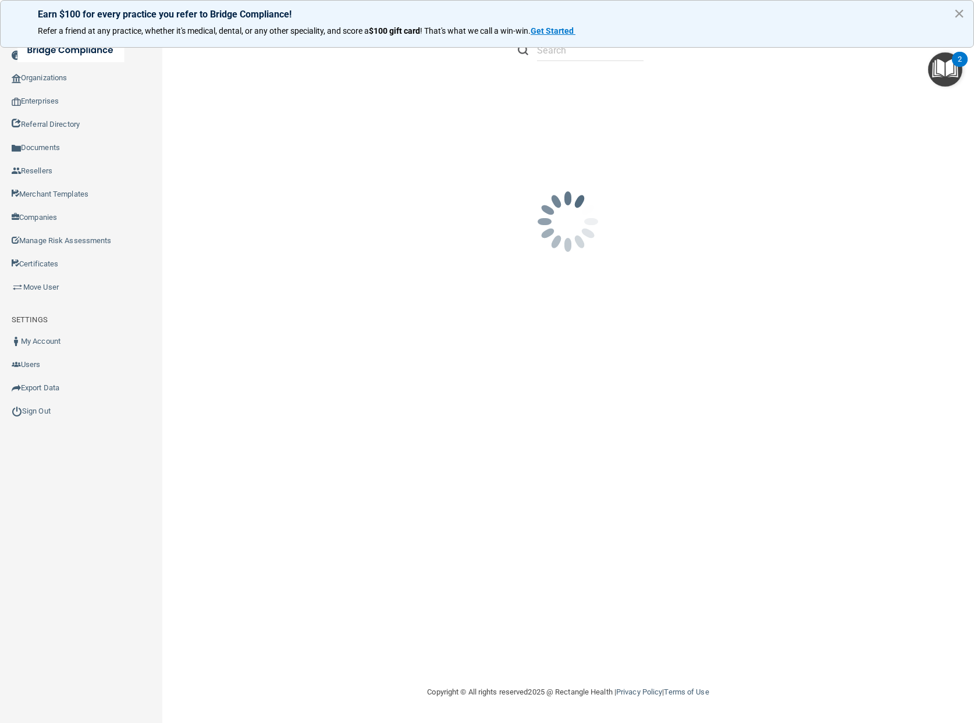
click at [957, 14] on button "×" at bounding box center [958, 13] width 11 height 19
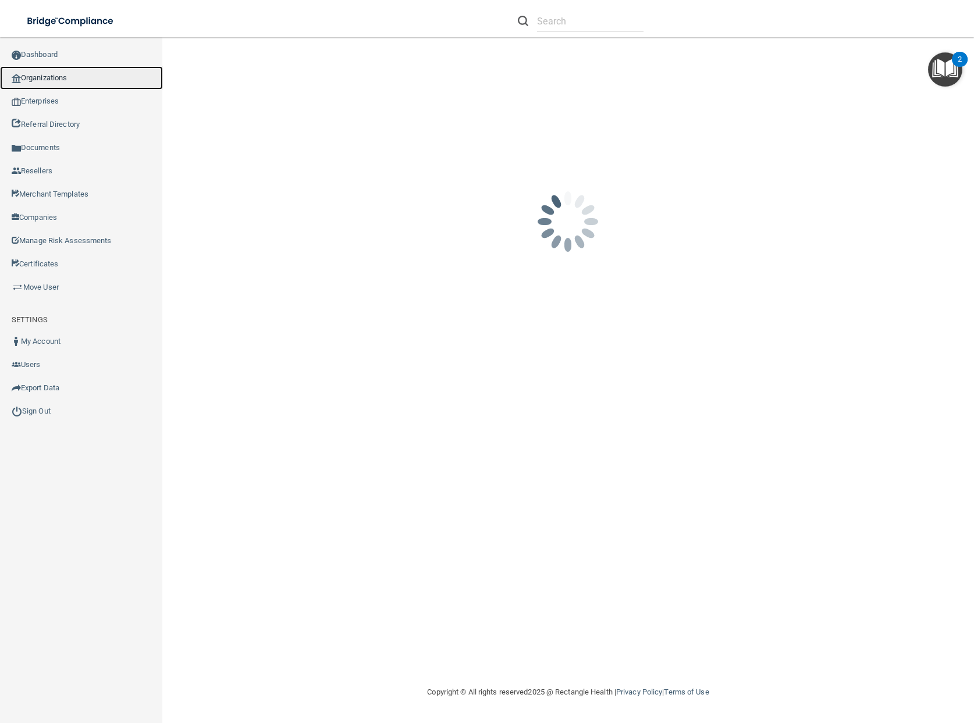
click at [41, 78] on link "Organizations" at bounding box center [81, 77] width 163 height 23
click at [576, 23] on input "text" at bounding box center [590, 21] width 106 height 22
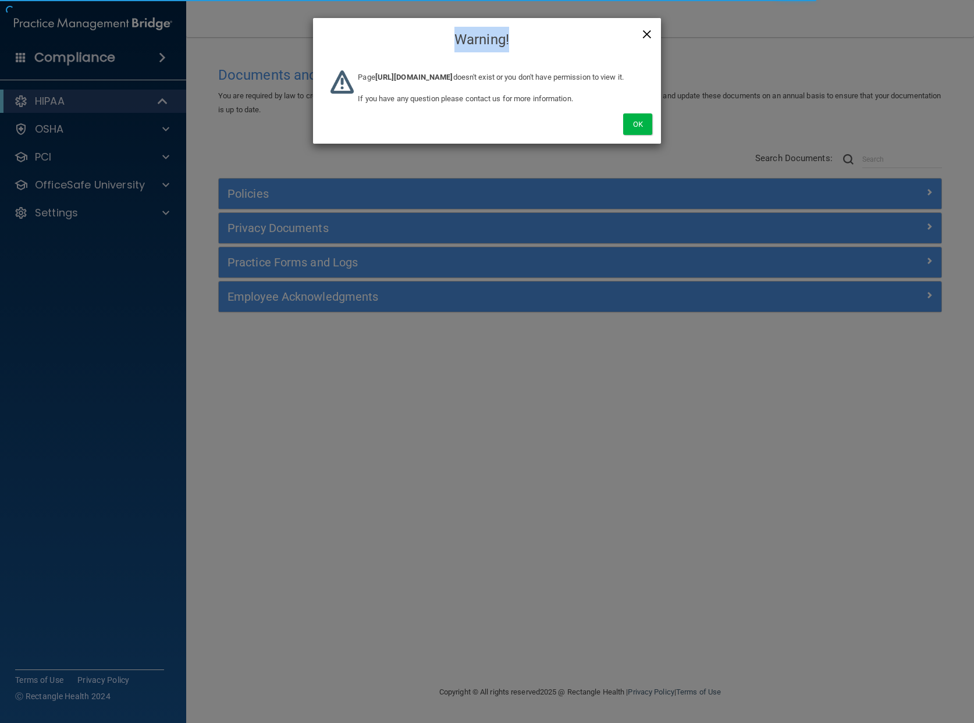
click at [650, 31] on div "× Close Warning!" at bounding box center [487, 40] width 348 height 44
click at [643, 32] on span "×" at bounding box center [647, 32] width 10 height 23
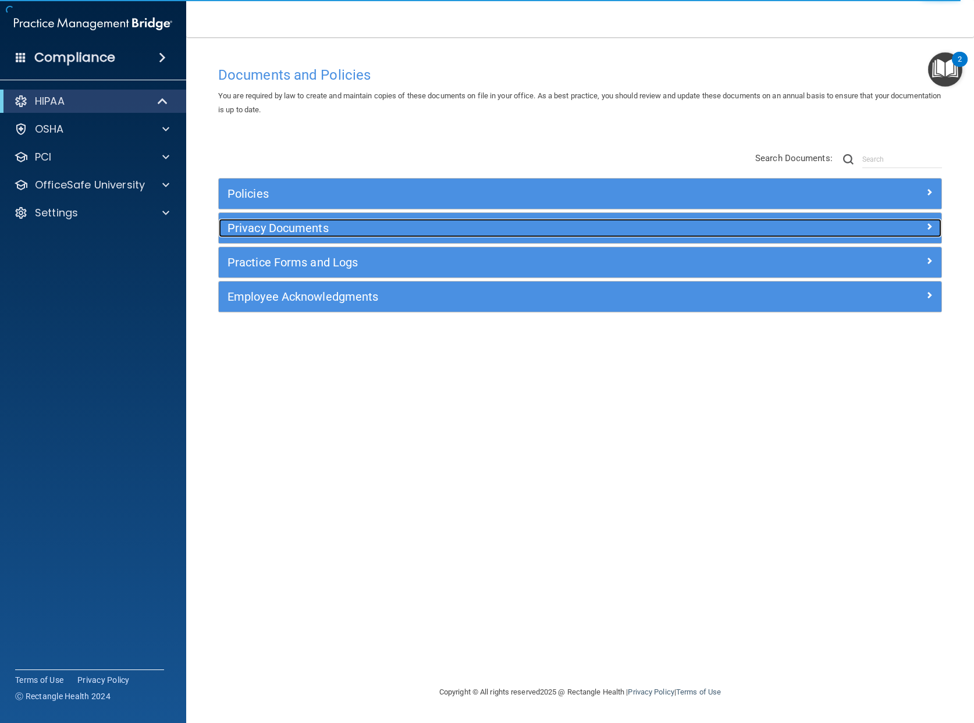
click at [282, 229] on h5 "Privacy Documents" at bounding box center [489, 228] width 525 height 13
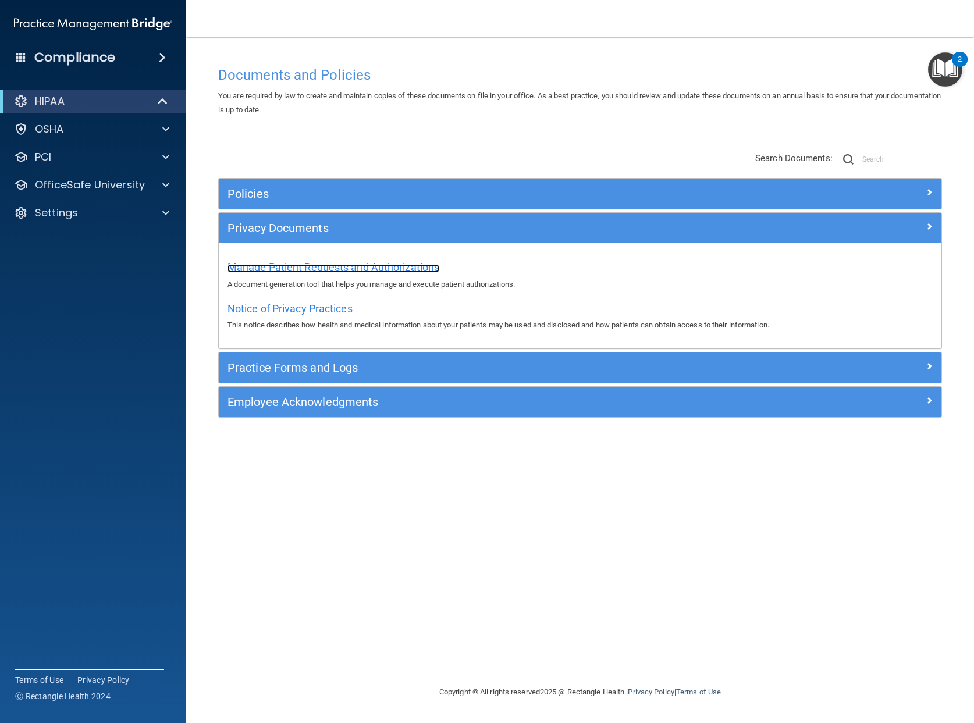
click at [333, 269] on span "Manage Patient Requests and Authorizations" at bounding box center [333, 267] width 212 height 12
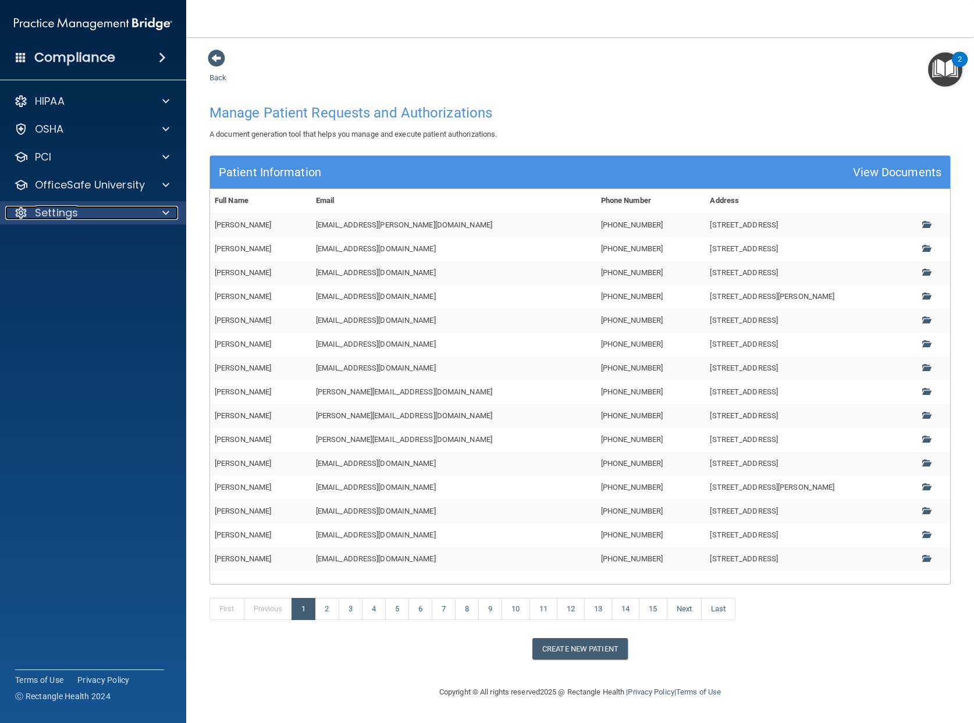
click at [83, 211] on div "Settings" at bounding box center [77, 213] width 144 height 14
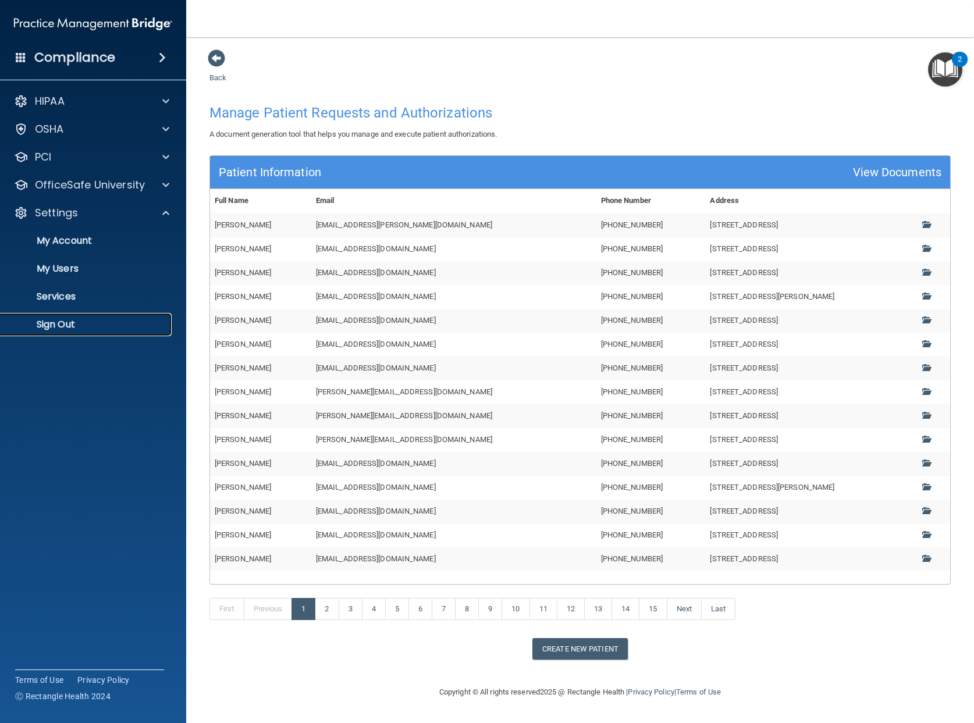
click at [67, 323] on p "Sign Out" at bounding box center [87, 325] width 159 height 12
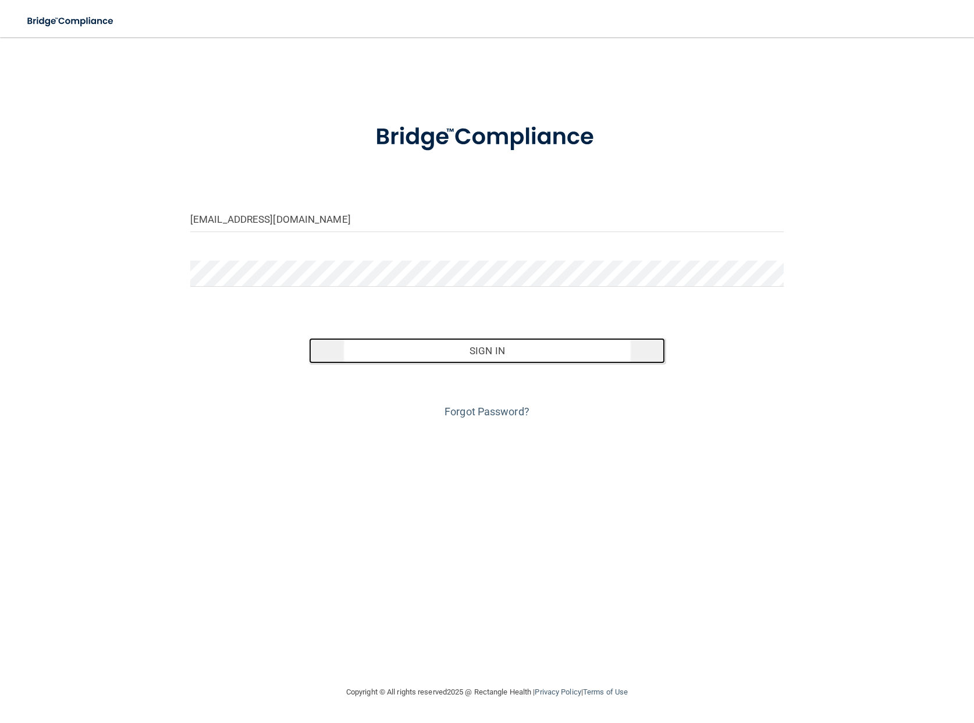
click at [424, 351] on button "Sign In" at bounding box center [487, 351] width 356 height 26
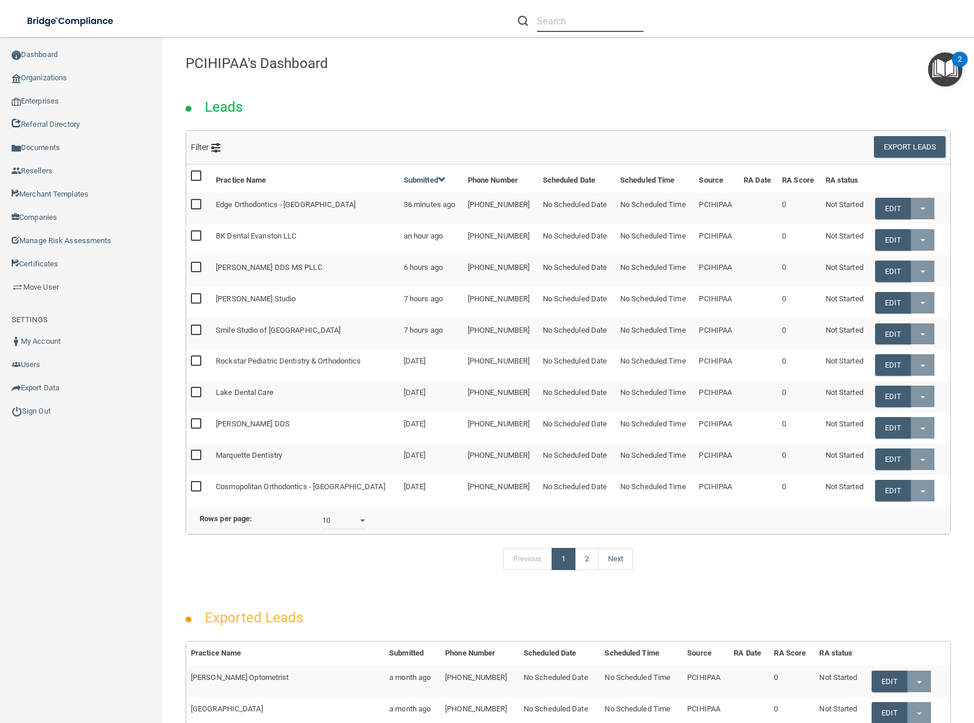
click at [609, 17] on input "text" at bounding box center [590, 21] width 106 height 22
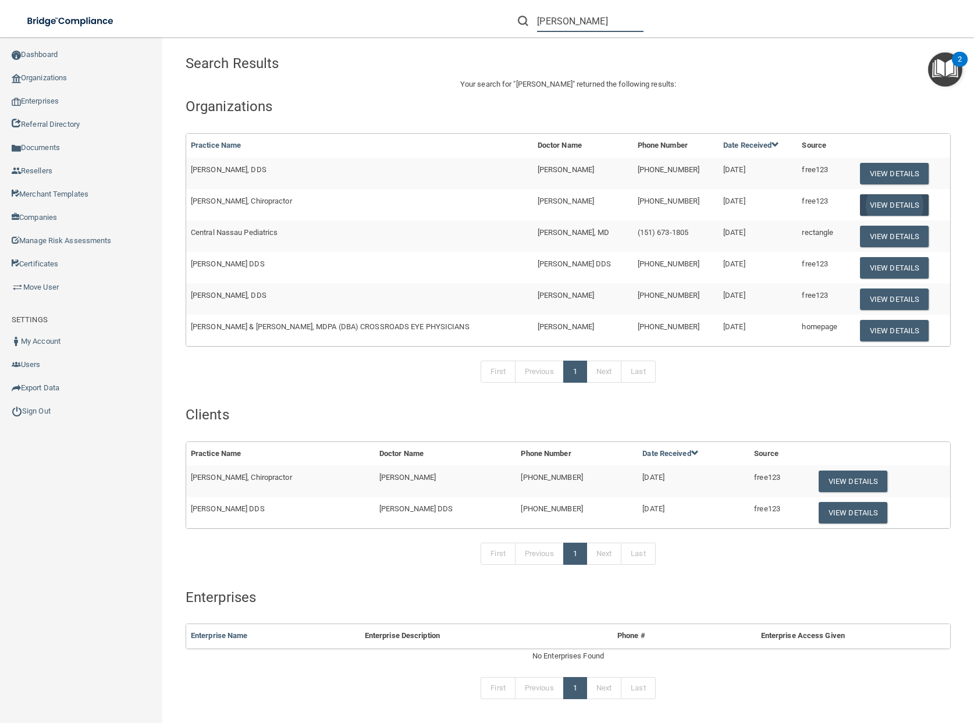
type input "[PERSON_NAME]"
click at [864, 202] on button "View Details" at bounding box center [894, 205] width 69 height 22
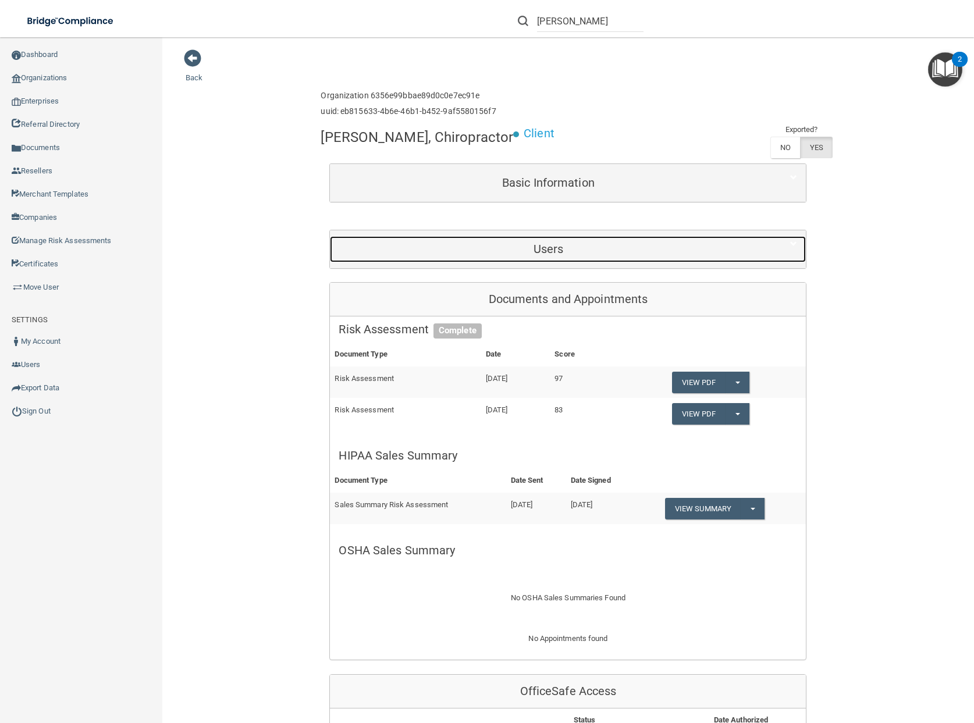
click at [643, 254] on h5 "Users" at bounding box center [548, 249] width 419 height 13
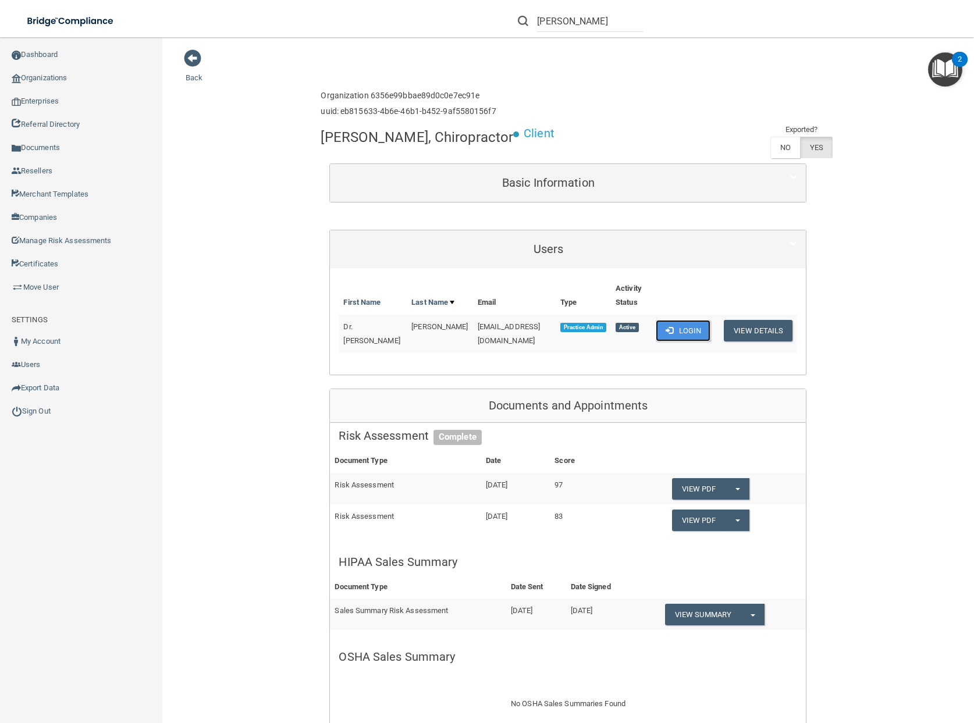
click at [684, 332] on button "Login" at bounding box center [683, 331] width 55 height 22
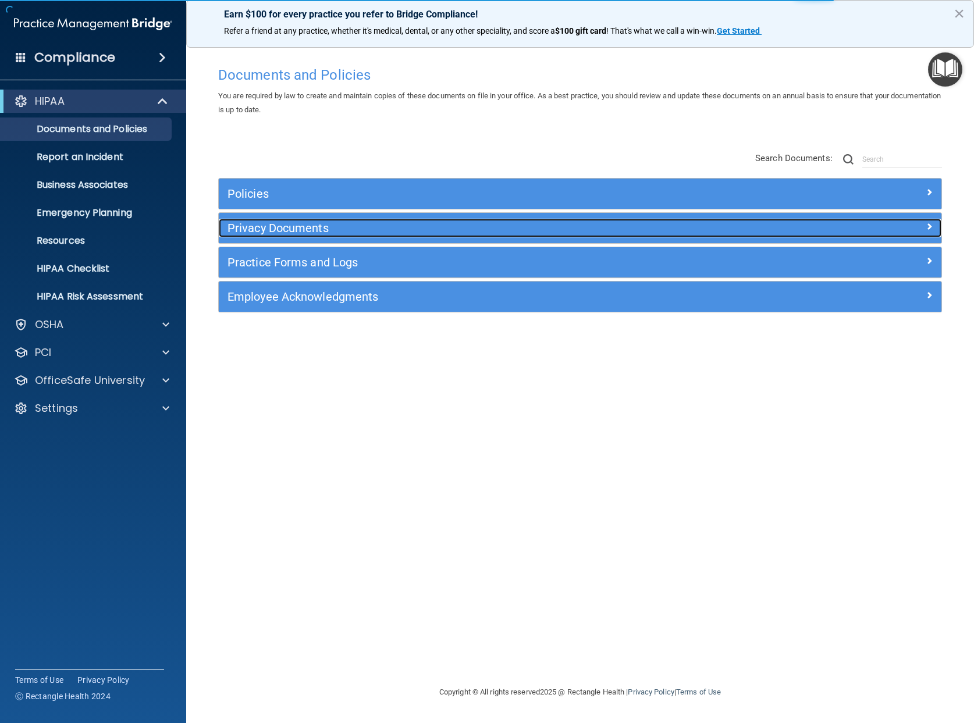
click at [314, 227] on h5 "Privacy Documents" at bounding box center [489, 228] width 525 height 13
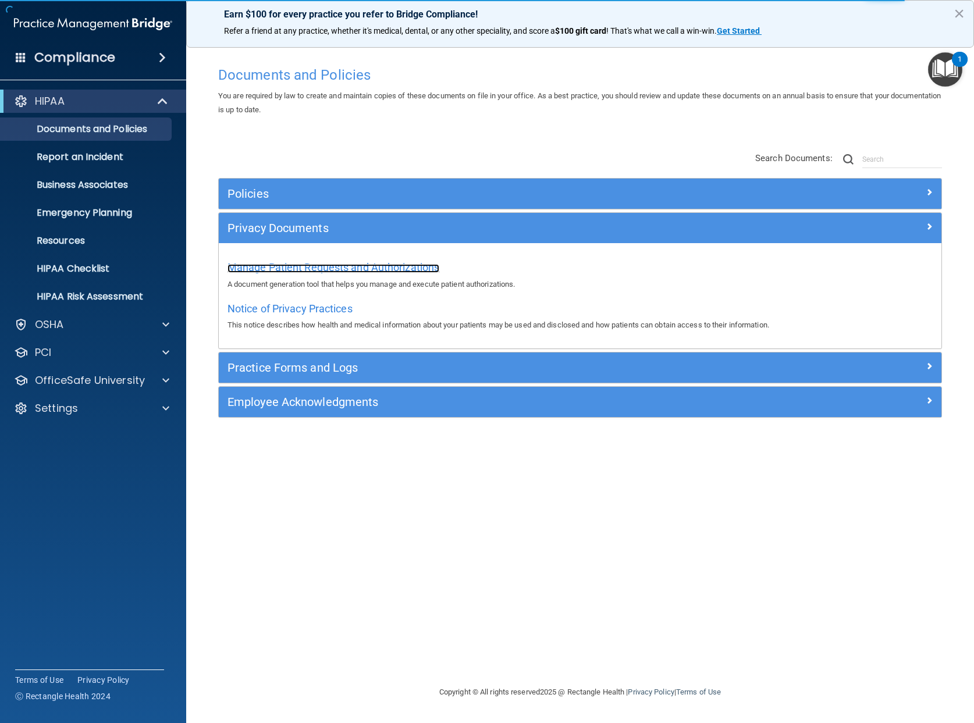
click at [338, 266] on span "Manage Patient Requests and Authorizations" at bounding box center [333, 267] width 212 height 12
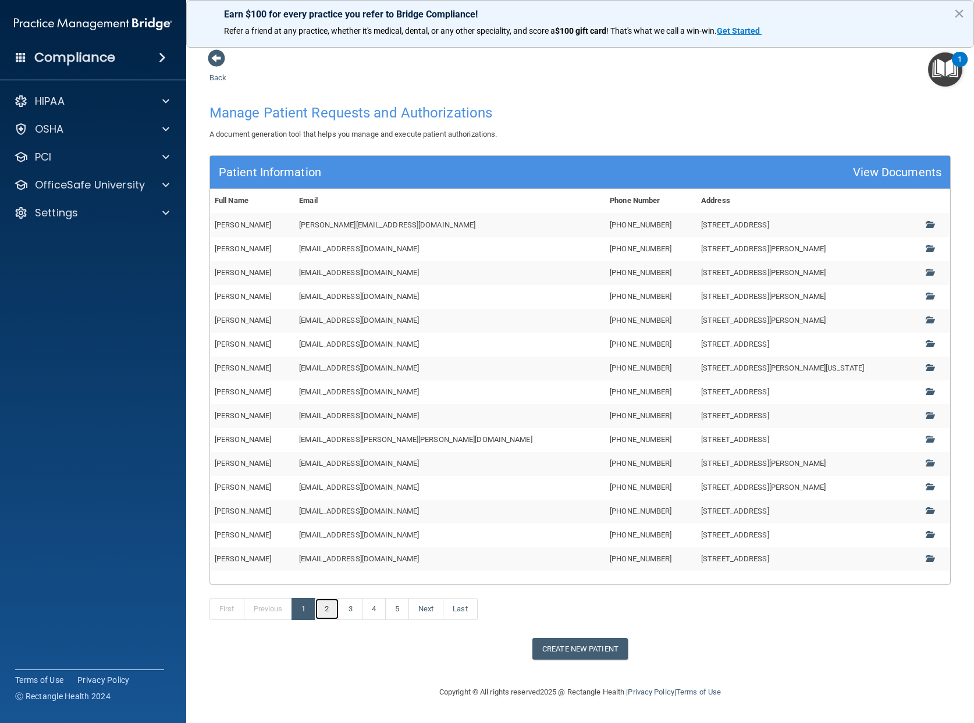
click at [328, 617] on link "2" at bounding box center [327, 609] width 24 height 22
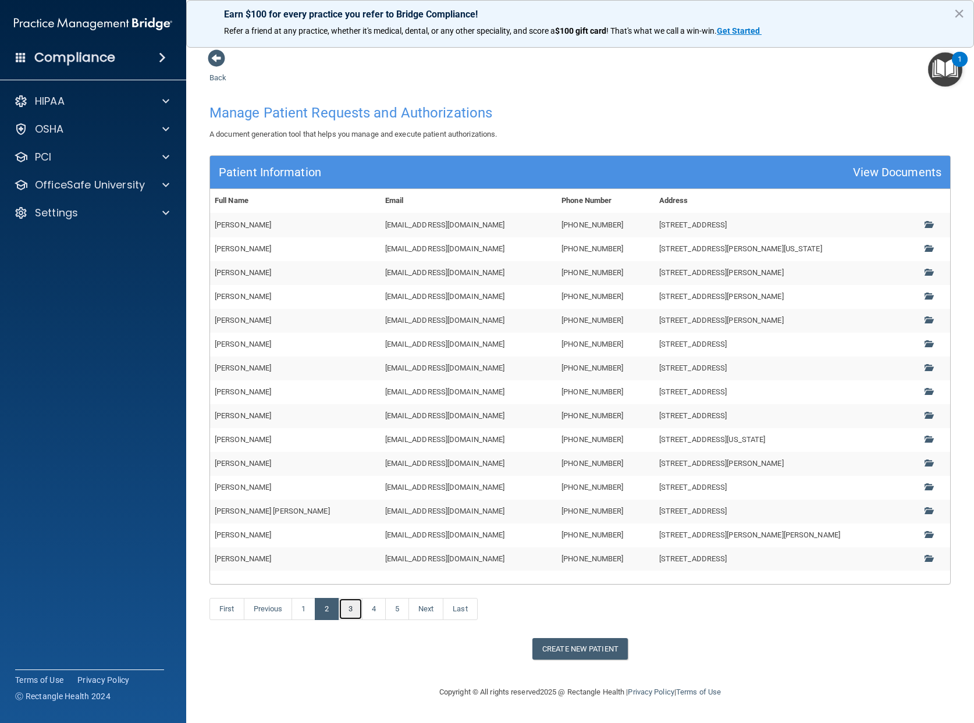
click at [348, 612] on link "3" at bounding box center [351, 609] width 24 height 22
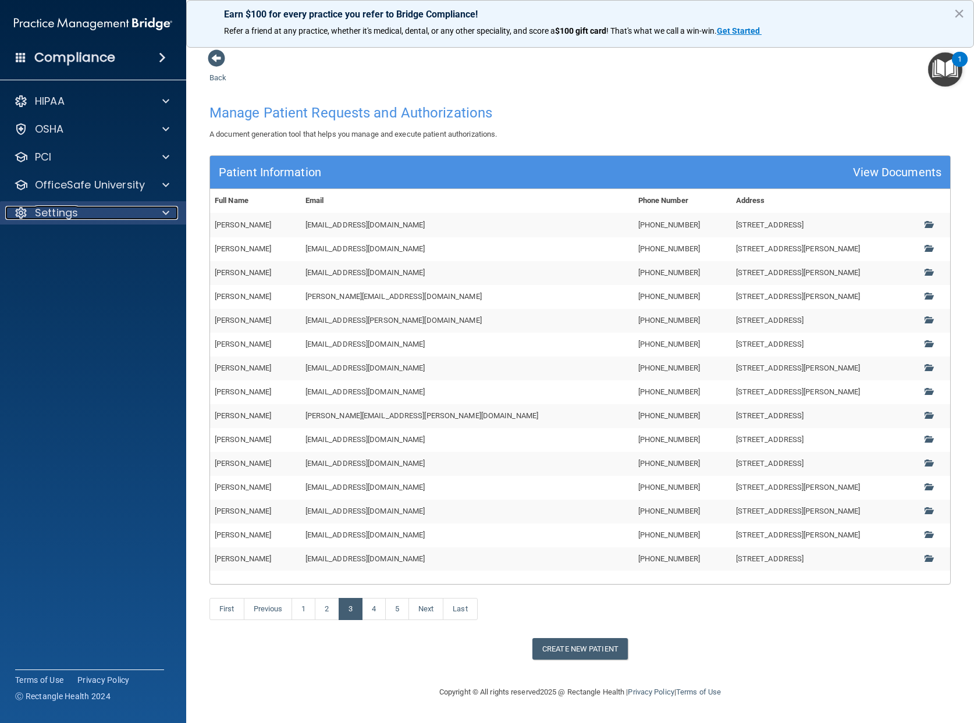
click at [50, 215] on p "Settings" at bounding box center [56, 213] width 43 height 14
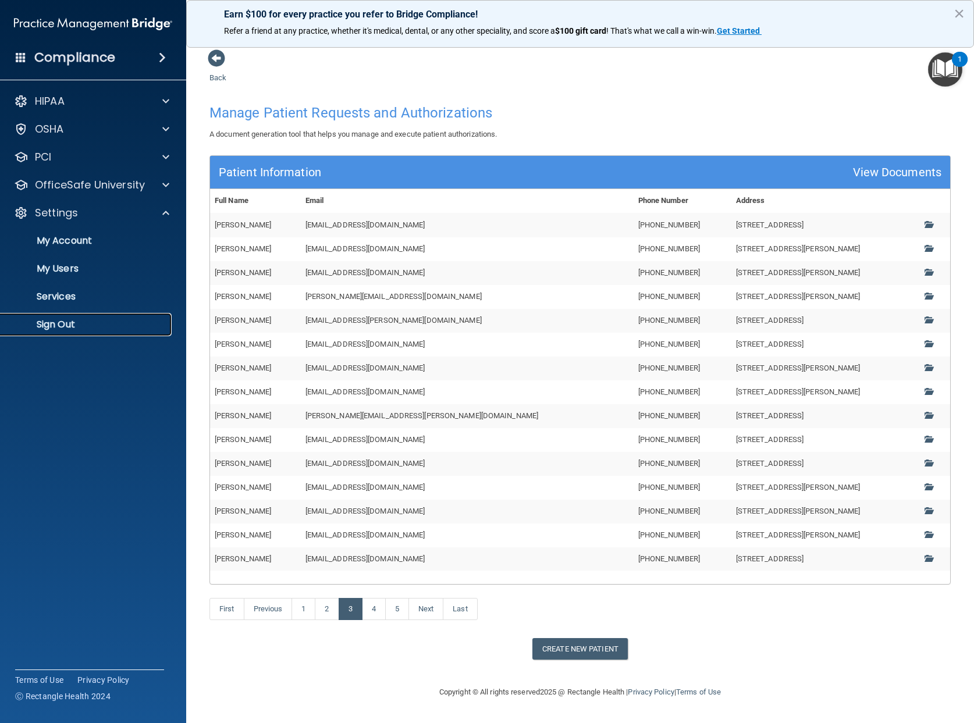
click at [70, 326] on p "Sign Out" at bounding box center [87, 325] width 159 height 12
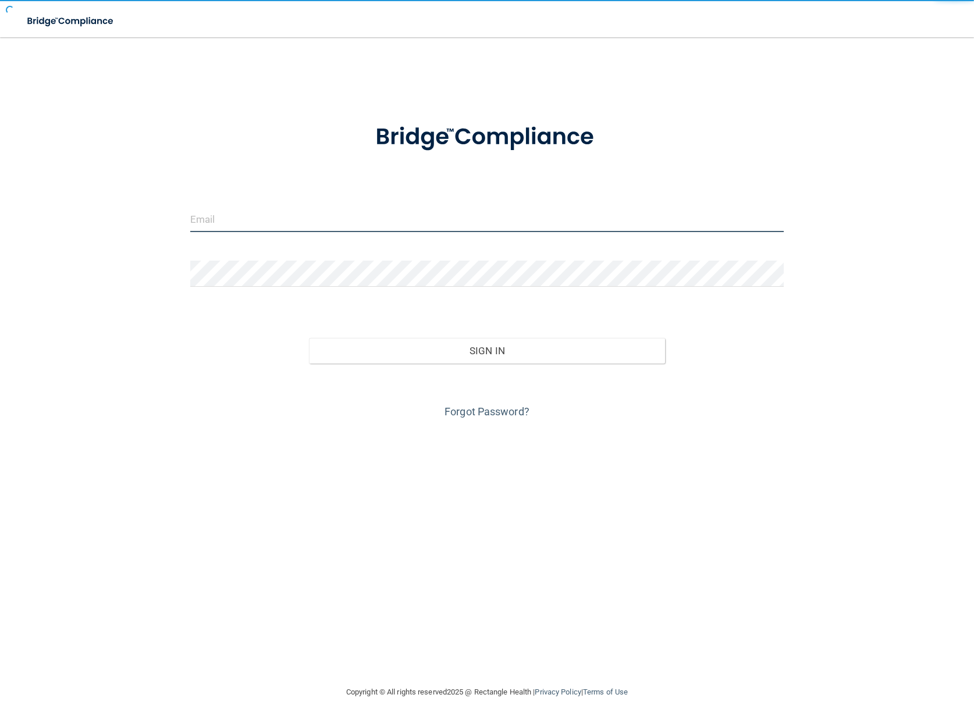
type input "awarren@rectanglehealth.com"
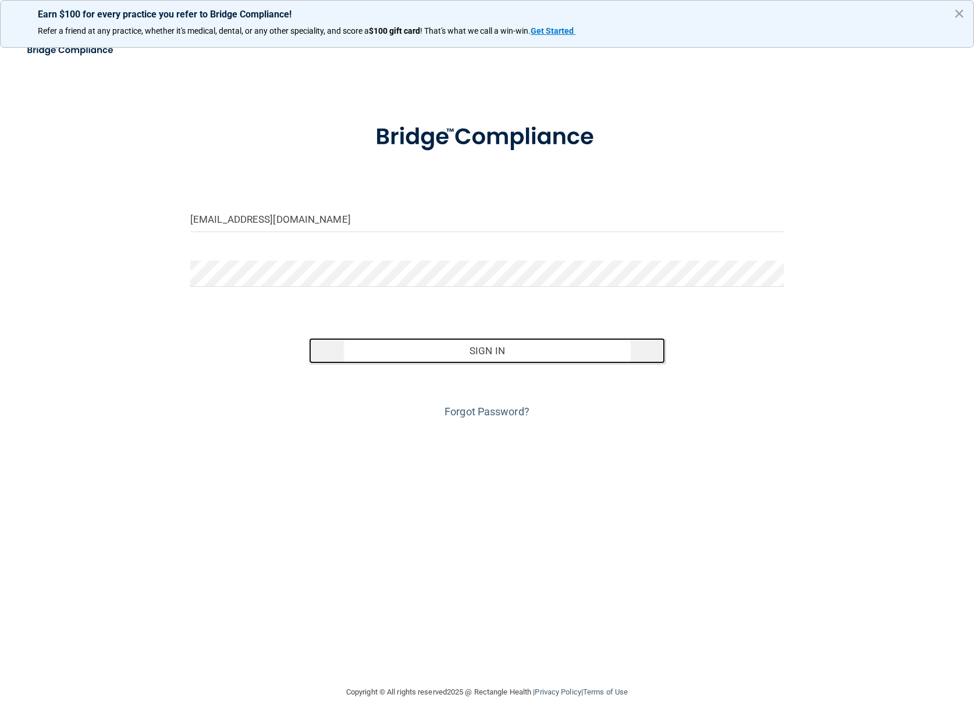
click at [506, 347] on button "Sign In" at bounding box center [487, 351] width 356 height 26
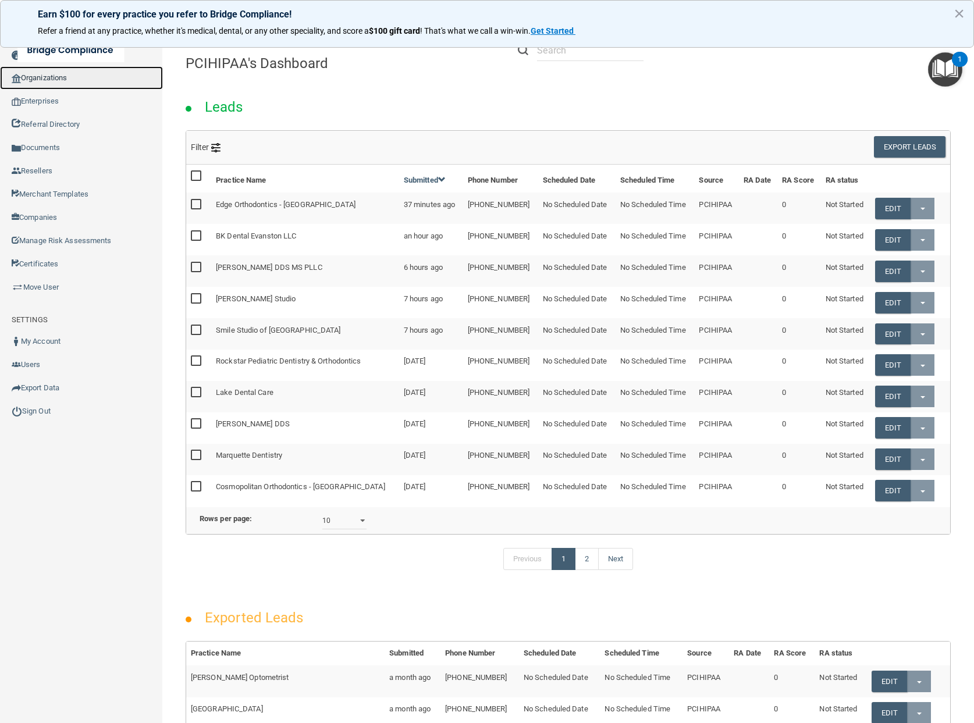
click at [44, 76] on link "Organizations" at bounding box center [81, 77] width 163 height 23
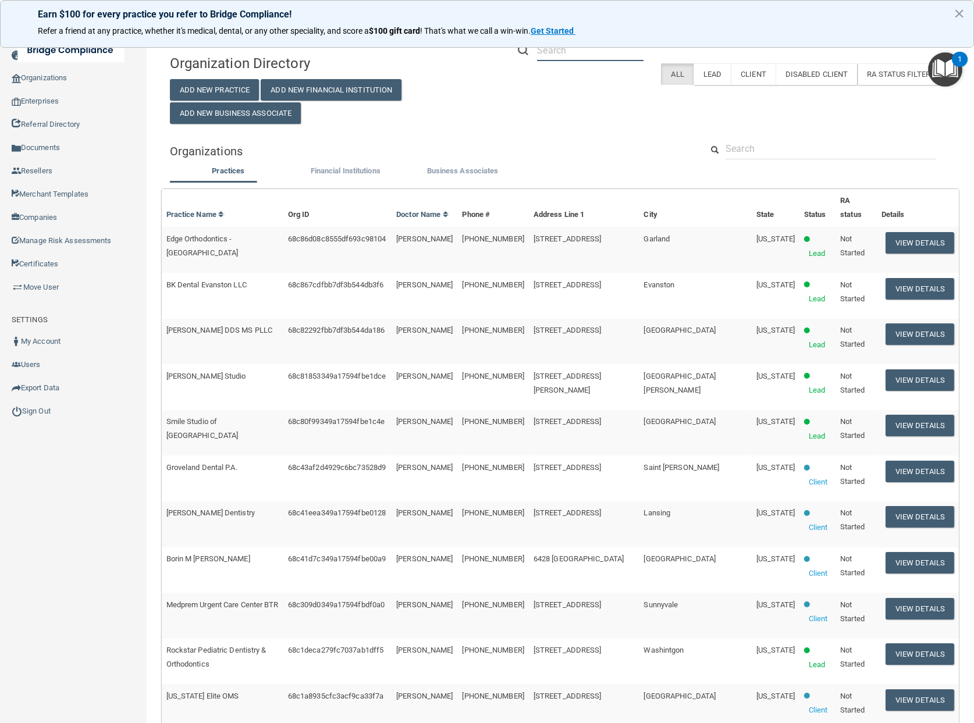
click at [567, 56] on input "text" at bounding box center [590, 51] width 106 height 22
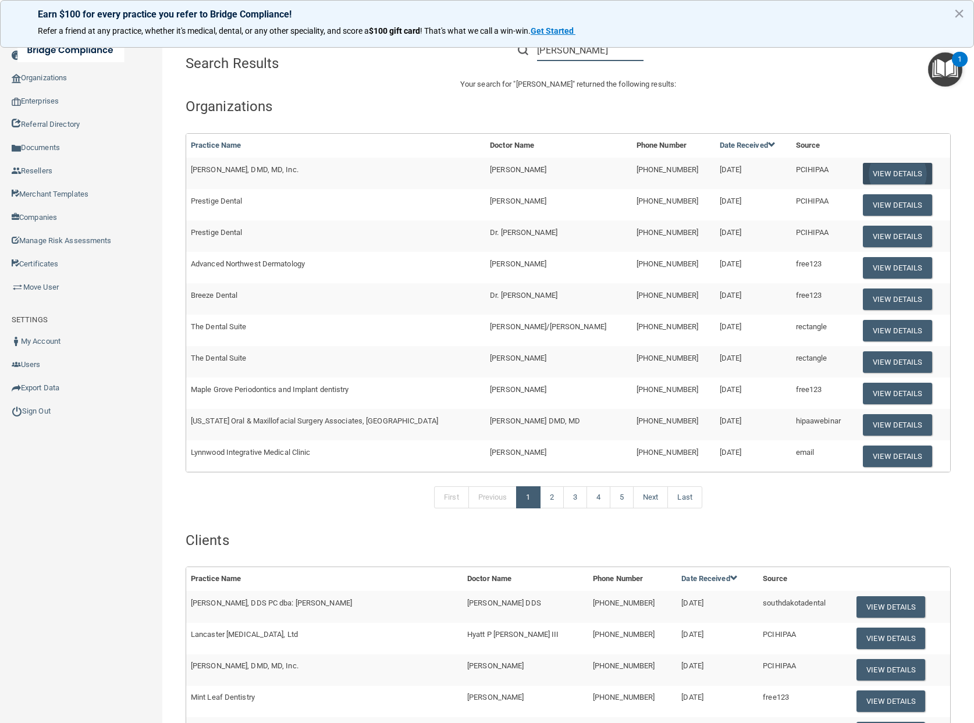
type input "wang"
click at [863, 176] on button "View Details" at bounding box center [897, 174] width 69 height 22
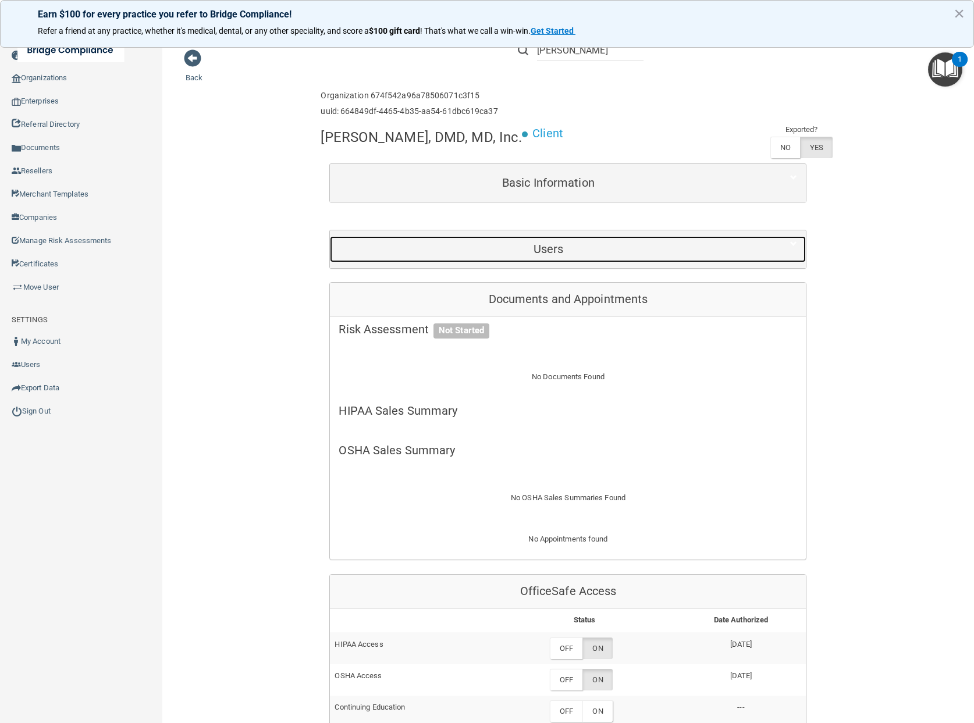
click at [543, 246] on h5 "Users" at bounding box center [548, 249] width 419 height 13
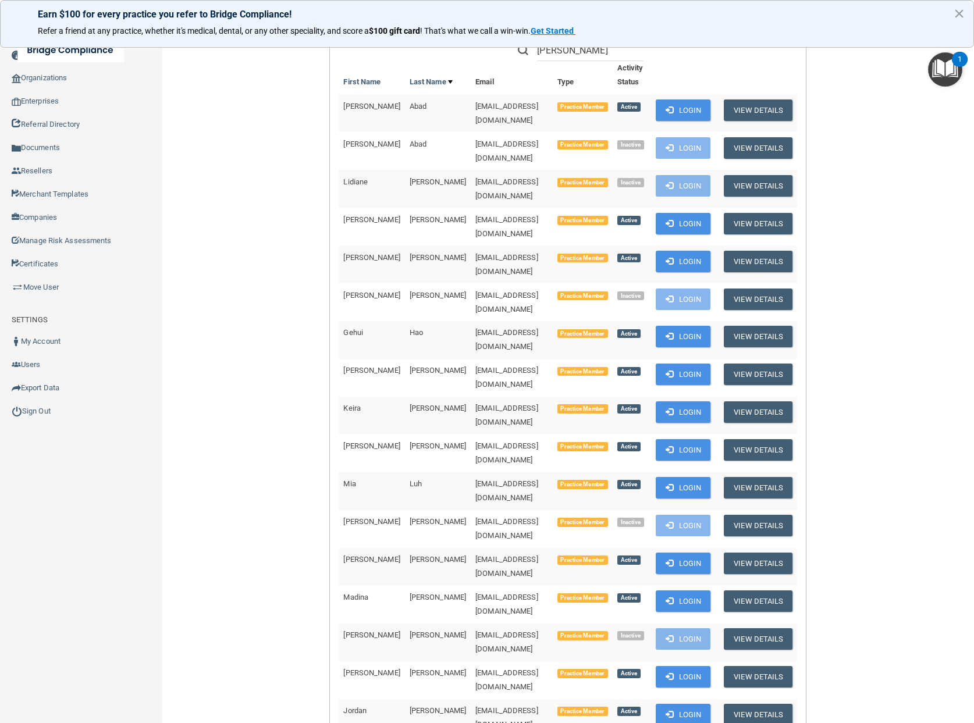
scroll to position [262, 0]
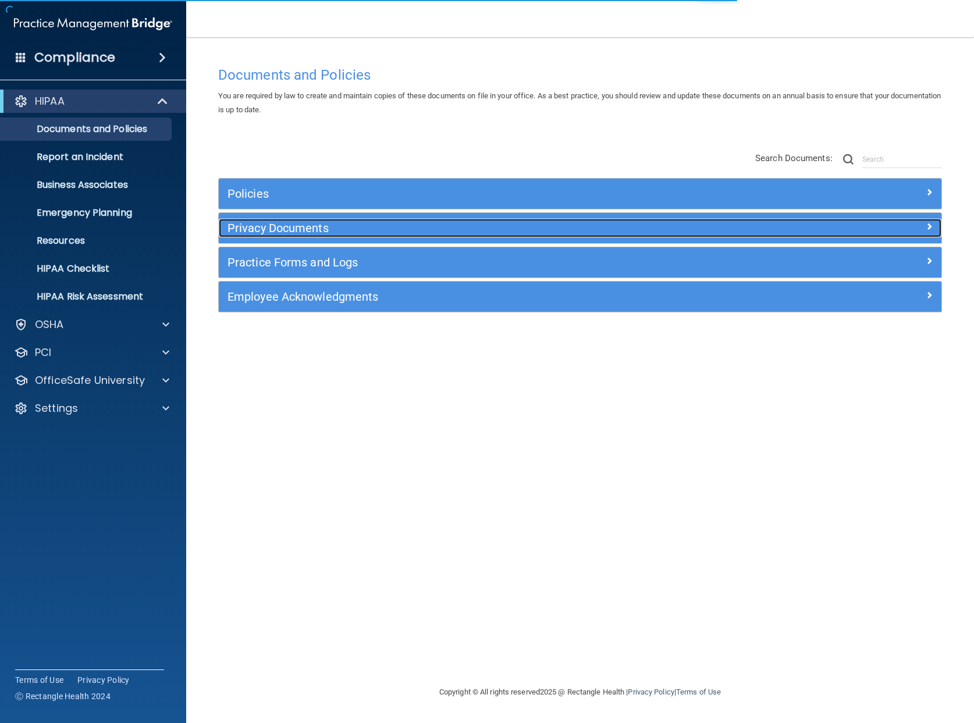
click at [355, 229] on h5 "Privacy Documents" at bounding box center [489, 228] width 525 height 13
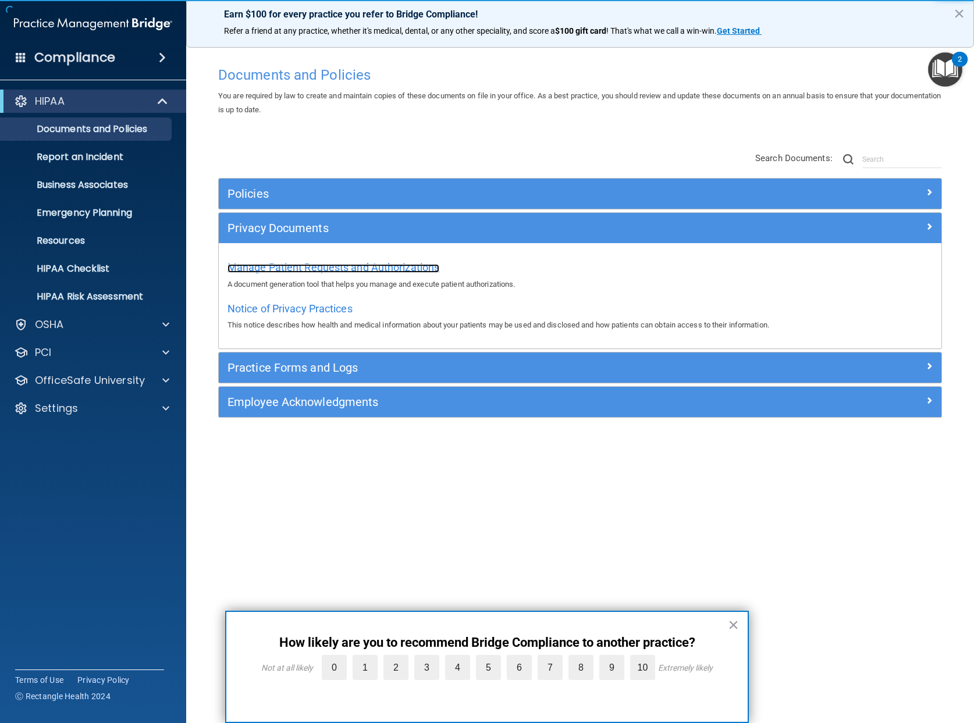
click at [337, 269] on span "Manage Patient Requests and Authorizations" at bounding box center [333, 267] width 212 height 12
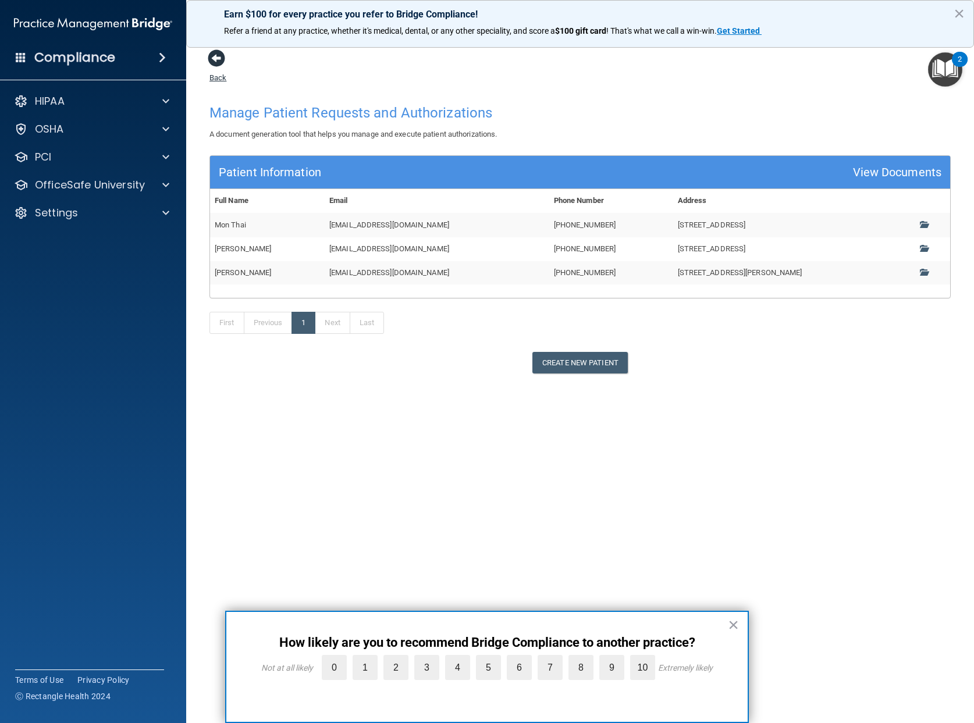
click at [219, 55] on span at bounding box center [216, 57] width 17 height 17
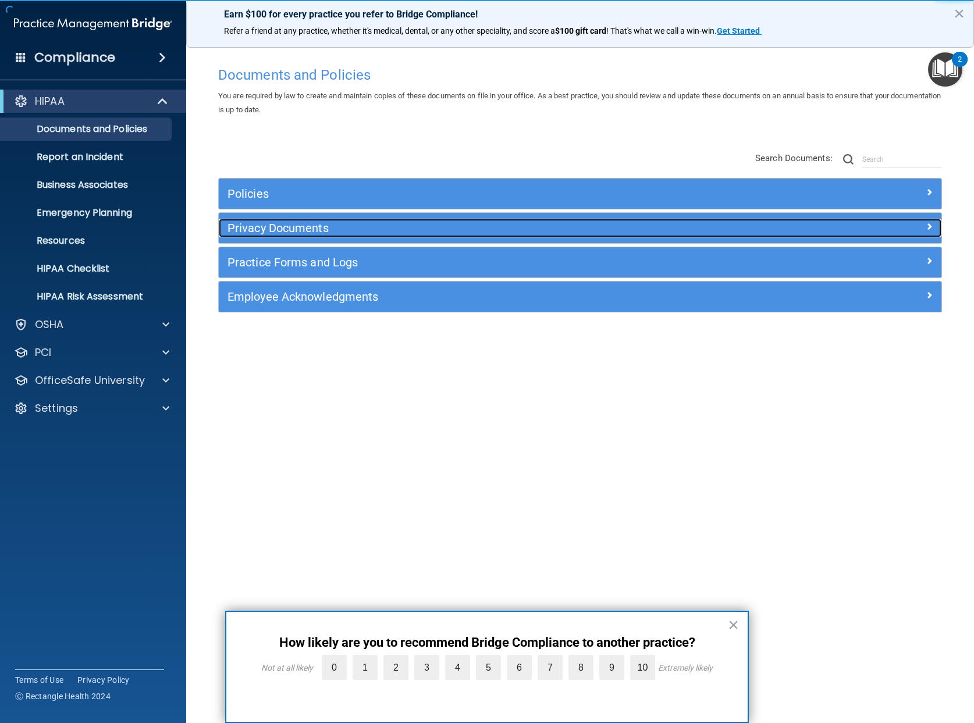
click at [347, 219] on div "Privacy Documents" at bounding box center [490, 228] width 542 height 19
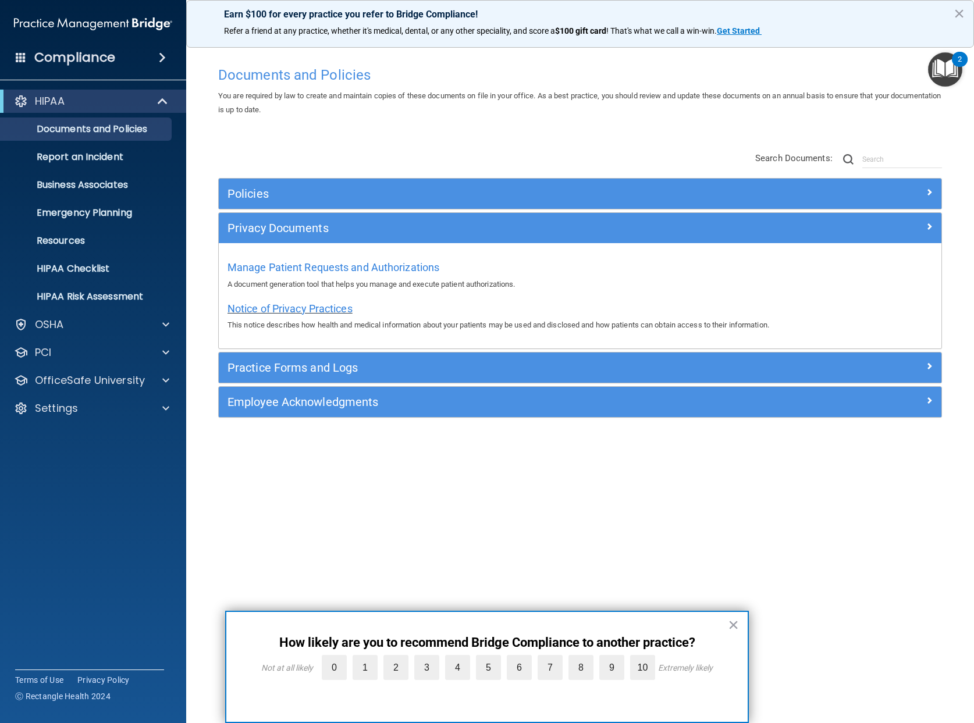
click at [307, 308] on span "Notice of Privacy Practices" at bounding box center [289, 309] width 125 height 12
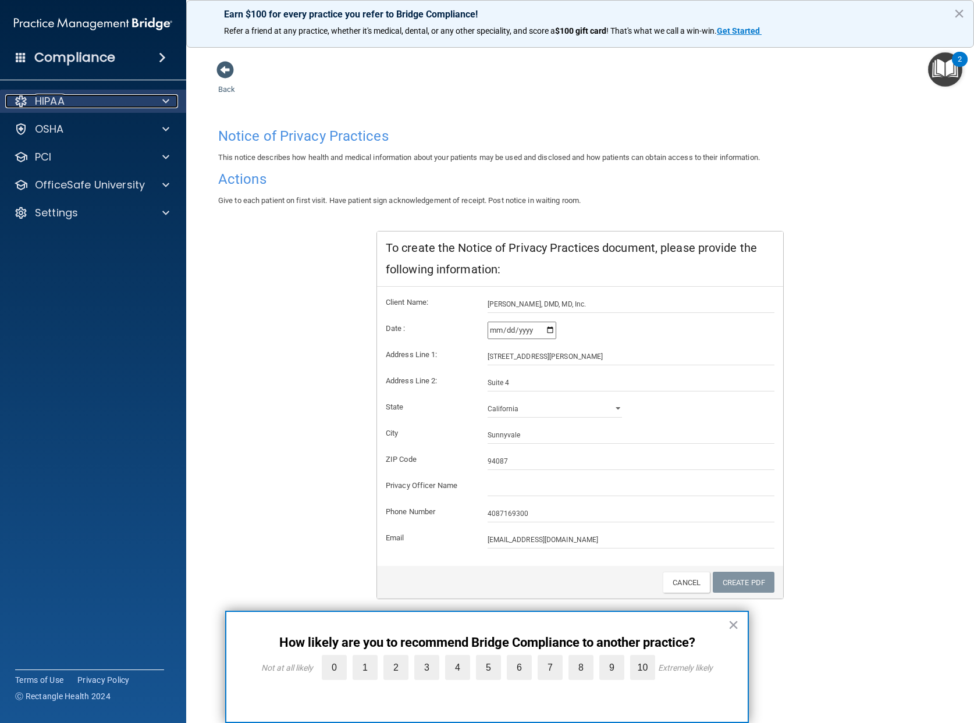
click at [162, 104] on span at bounding box center [165, 101] width 7 height 14
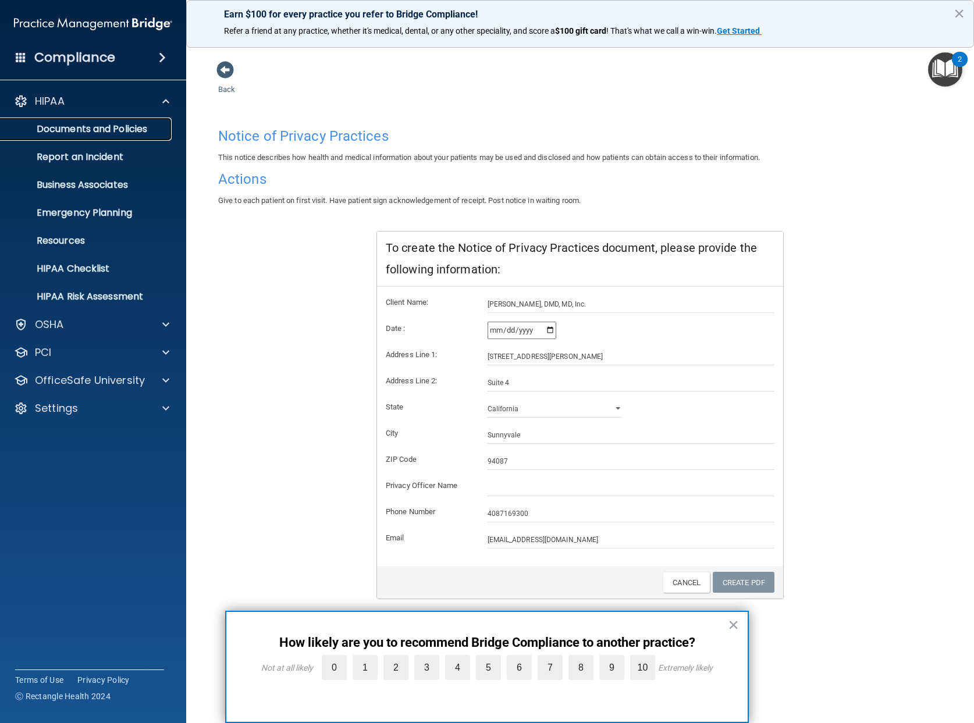
click at [124, 136] on link "Documents and Policies" at bounding box center [79, 129] width 183 height 23
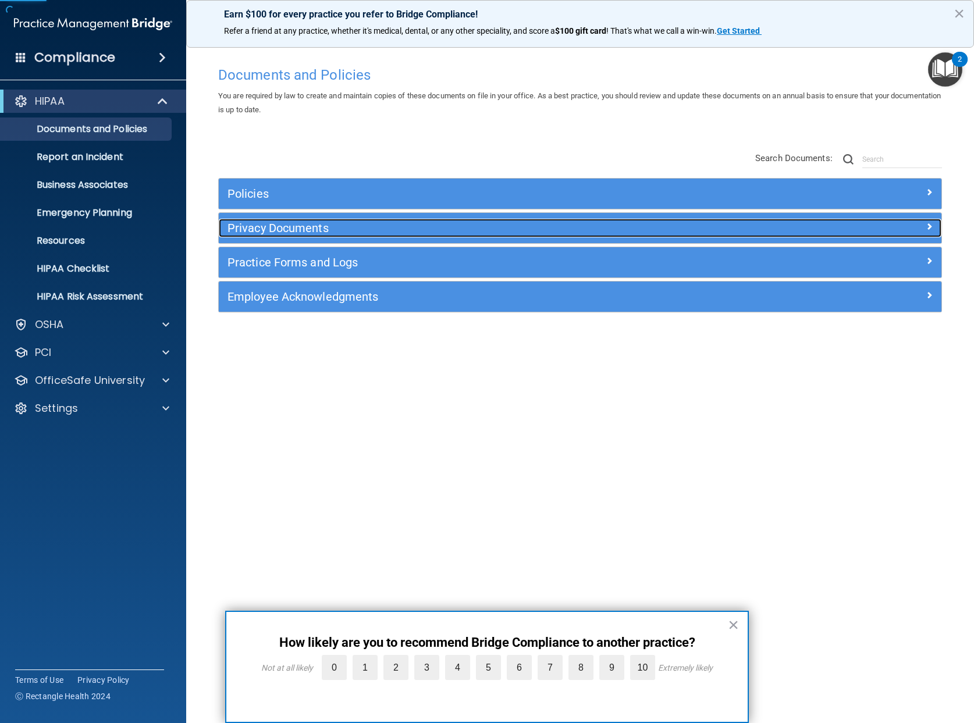
click at [396, 229] on h5 "Privacy Documents" at bounding box center [489, 228] width 525 height 13
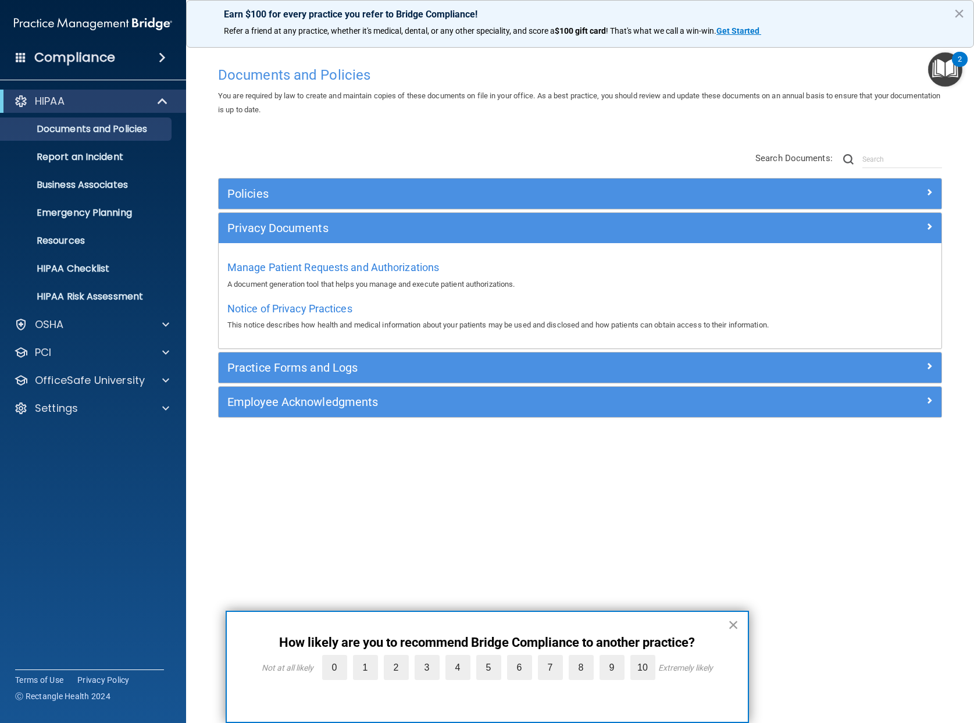
click at [728, 625] on button "×" at bounding box center [733, 624] width 11 height 19
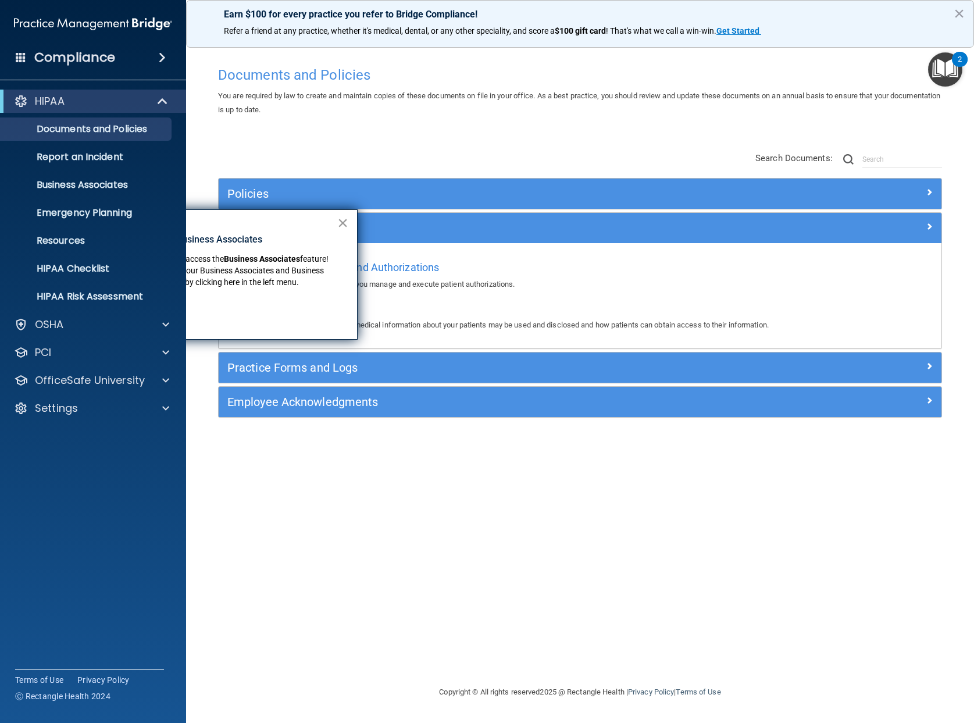
click at [343, 223] on button "×" at bounding box center [342, 222] width 11 height 19
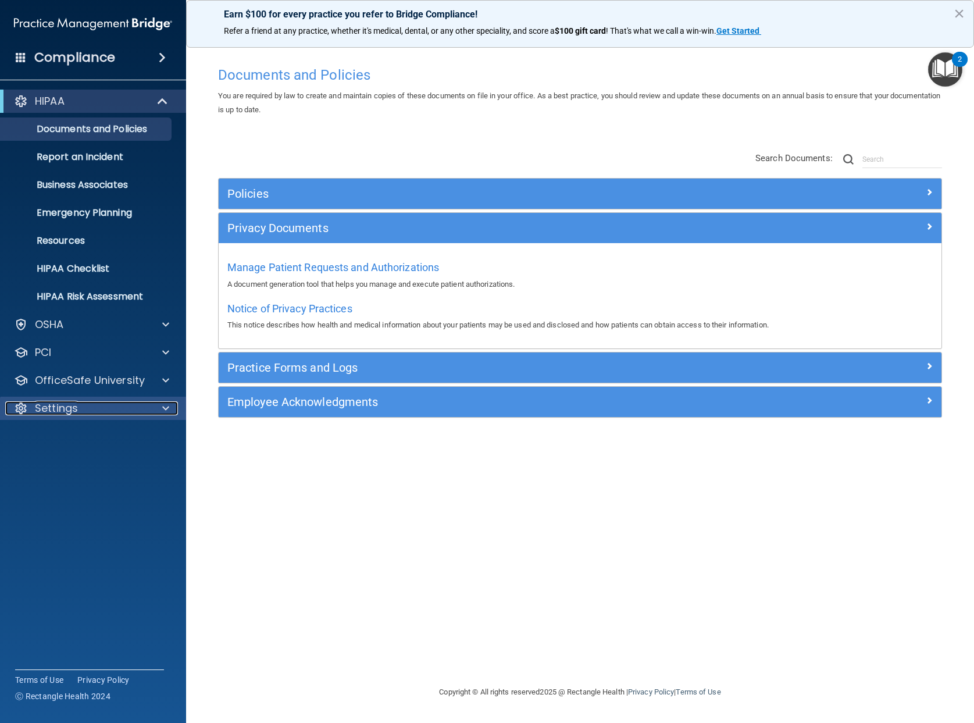
click at [95, 405] on div "Settings" at bounding box center [77, 408] width 144 height 14
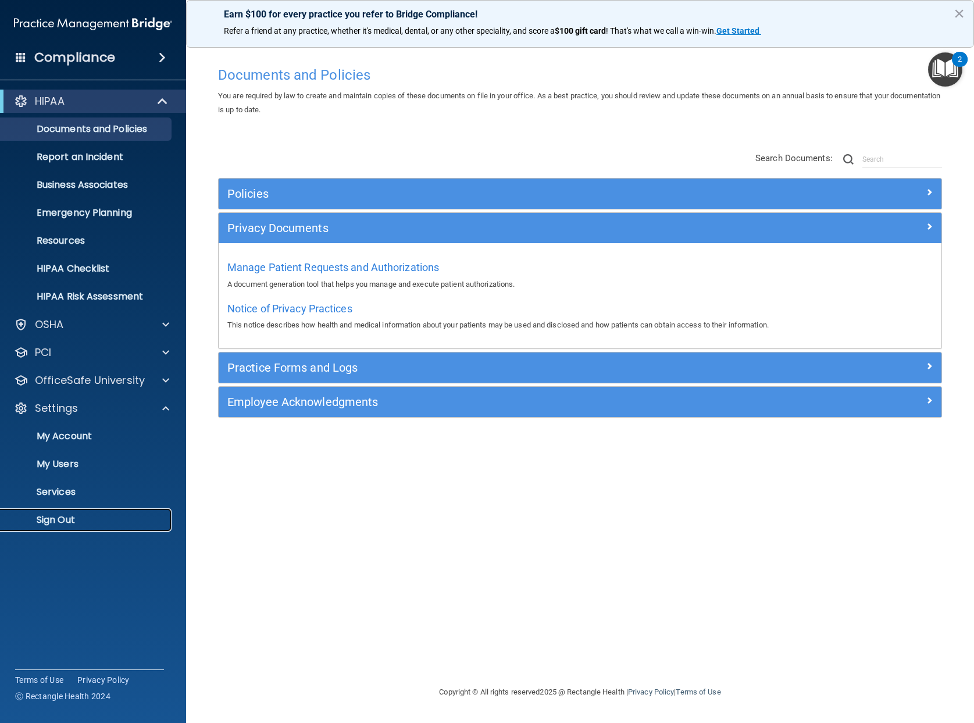
click at [56, 519] on p "Sign Out" at bounding box center [87, 520] width 159 height 12
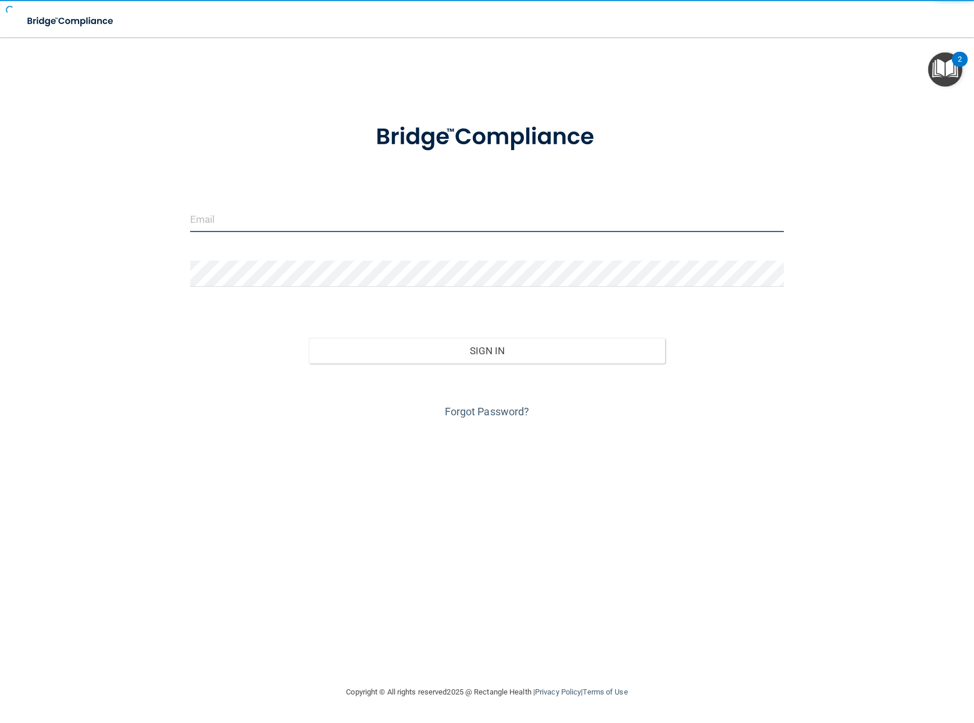
type input "awarren@rectanglehealth.com"
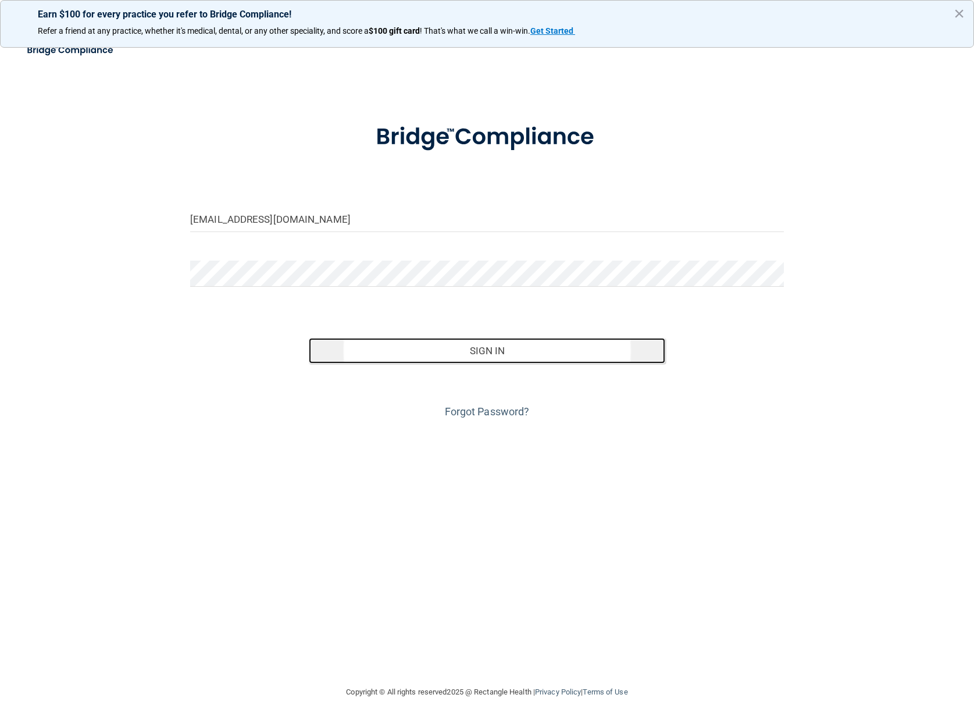
click at [505, 345] on button "Sign In" at bounding box center [487, 351] width 356 height 26
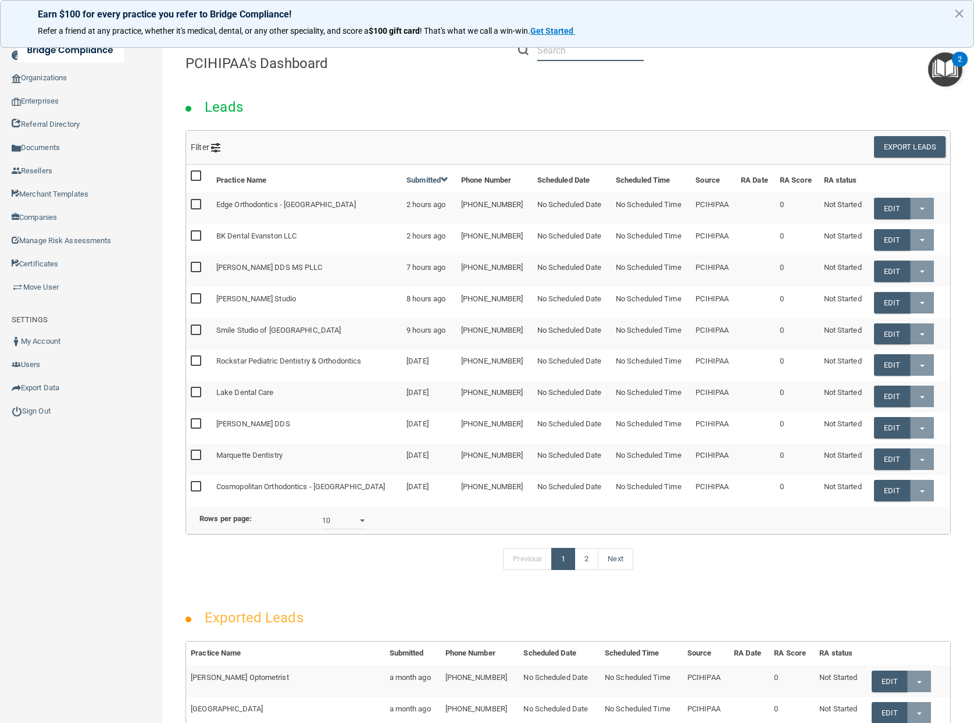
click at [572, 51] on input "text" at bounding box center [591, 51] width 106 height 22
paste input "RH Training Demo Account"
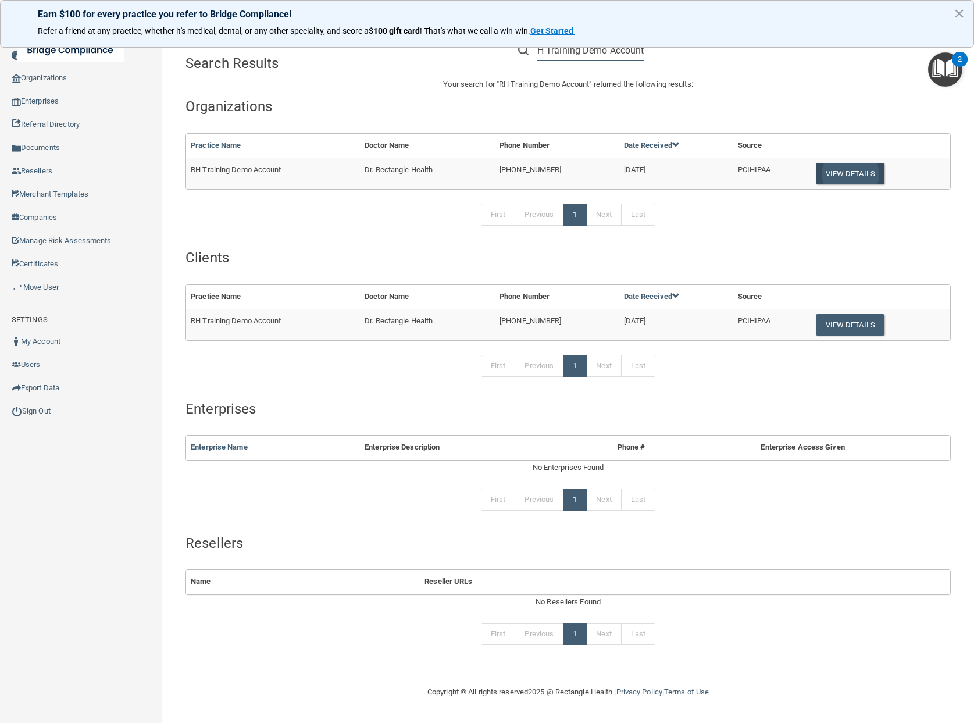
type input "RH Training Demo Account"
click at [837, 174] on button "View Details" at bounding box center [850, 174] width 69 height 22
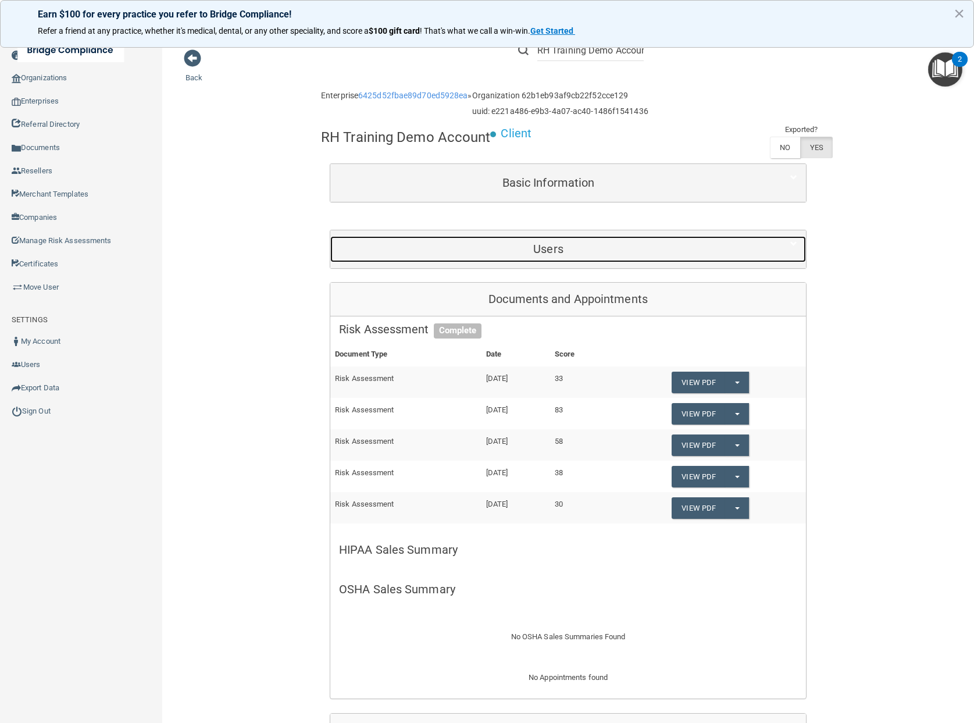
click at [568, 257] on div "Users" at bounding box center [548, 249] width 436 height 26
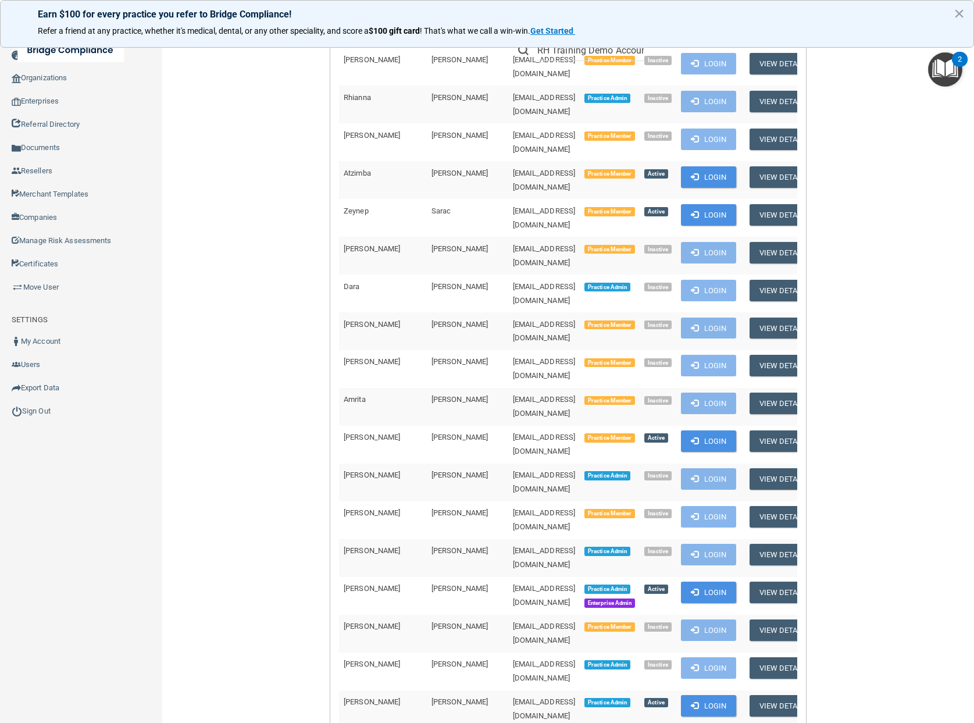
scroll to position [6186, 0]
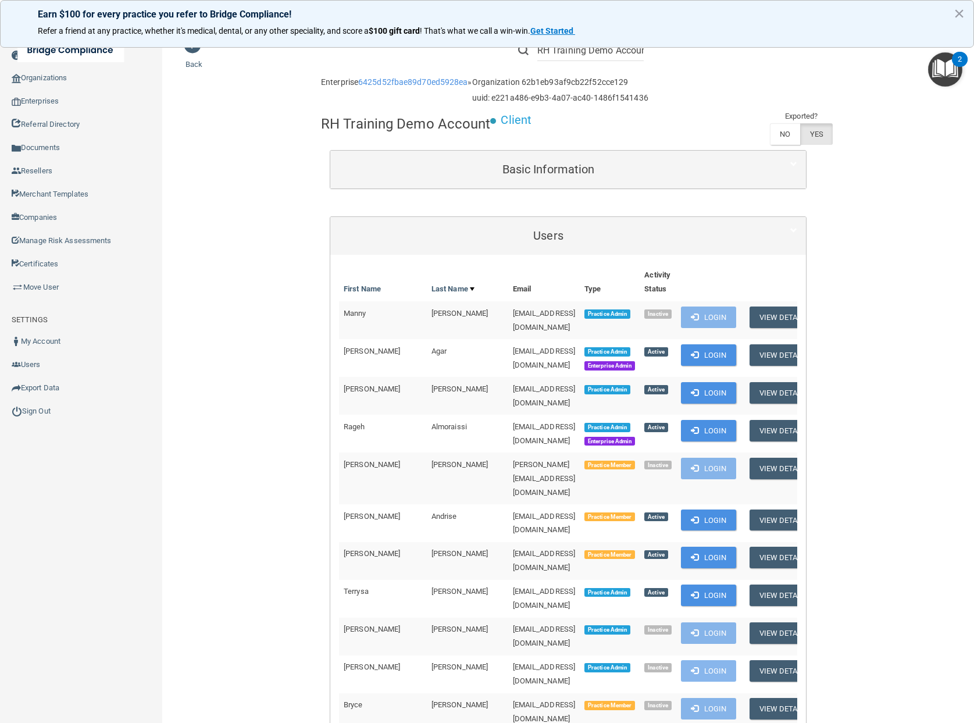
scroll to position [0, 0]
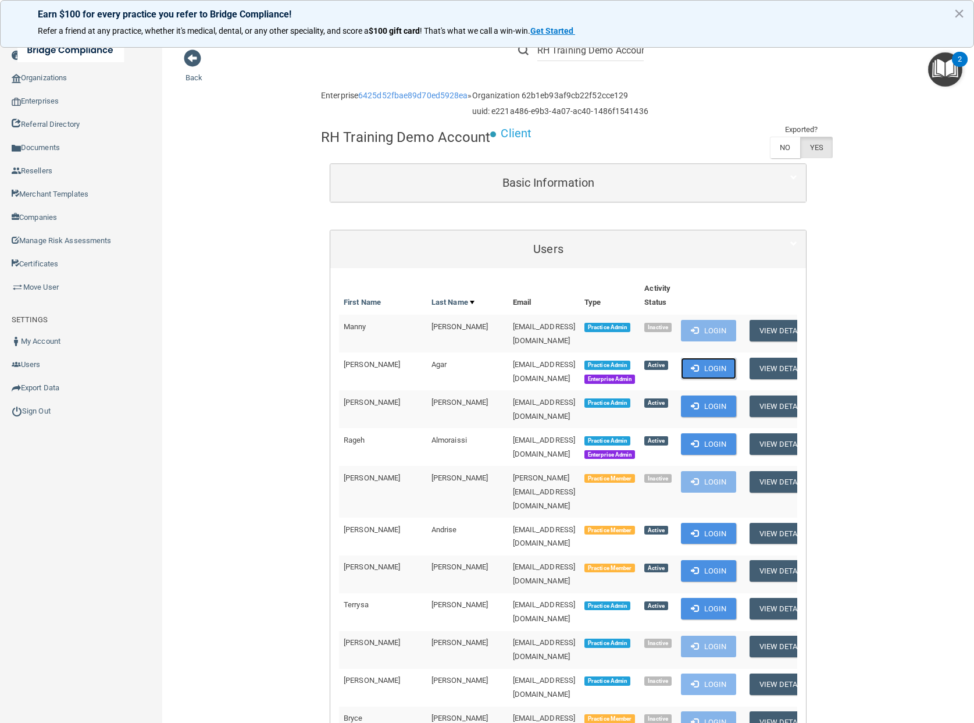
click at [711, 358] on button "Login" at bounding box center [708, 369] width 55 height 22
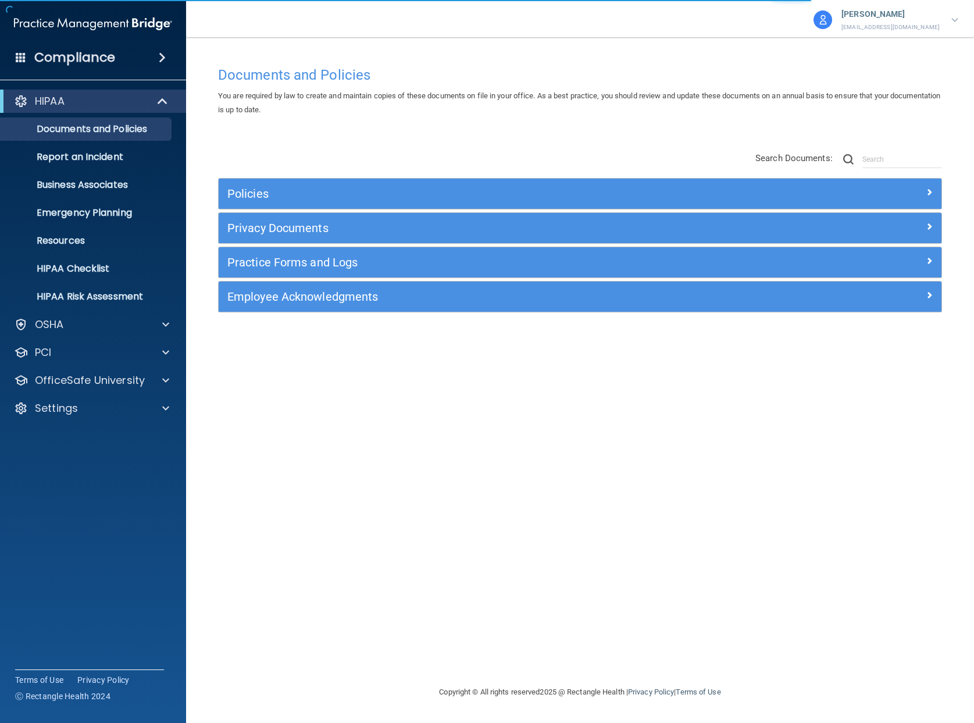
click at [284, 307] on div "Employee Acknowledgments" at bounding box center [580, 297] width 723 height 30
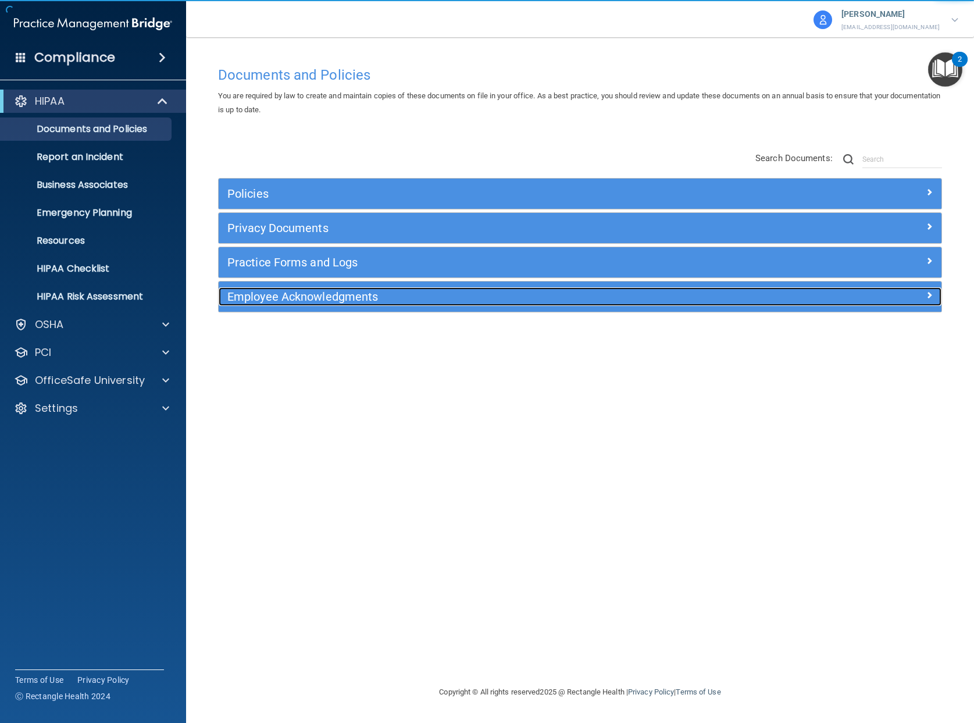
click at [291, 296] on h5 "Employee Acknowledgments" at bounding box center [489, 296] width 525 height 13
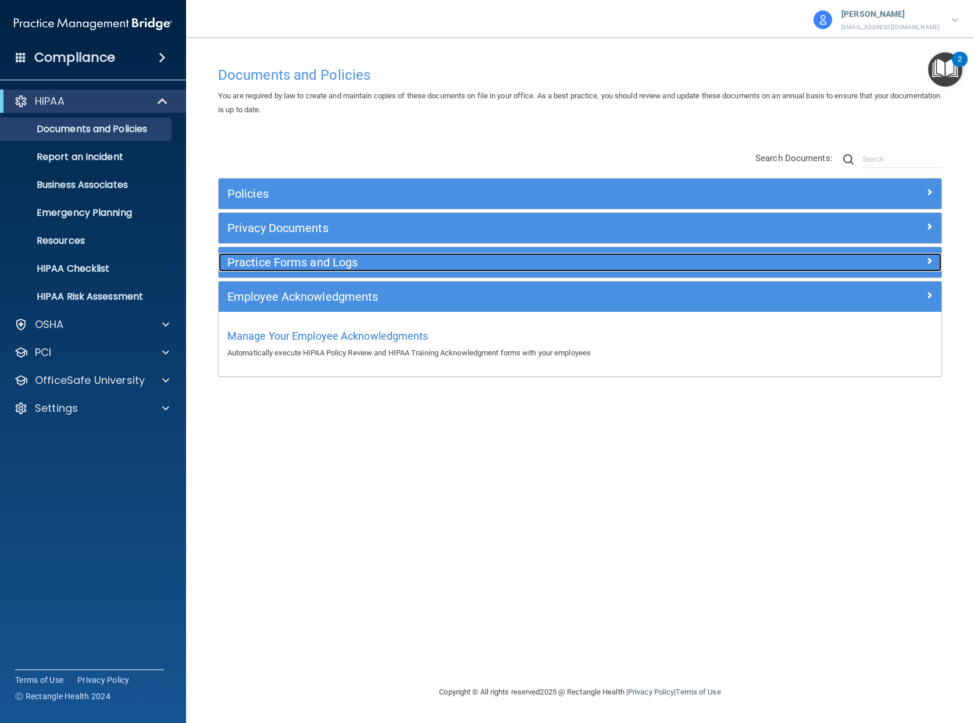
click at [304, 269] on h5 "Practice Forms and Logs" at bounding box center [489, 262] width 525 height 13
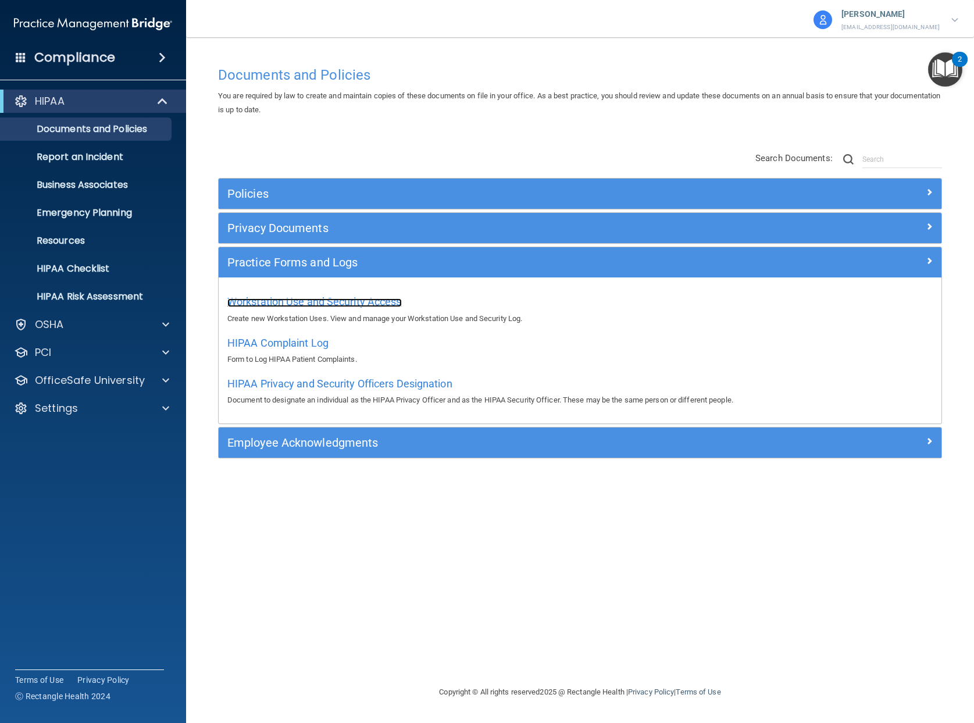
click at [301, 300] on span "Workstation Use and Security Access" at bounding box center [314, 302] width 175 height 12
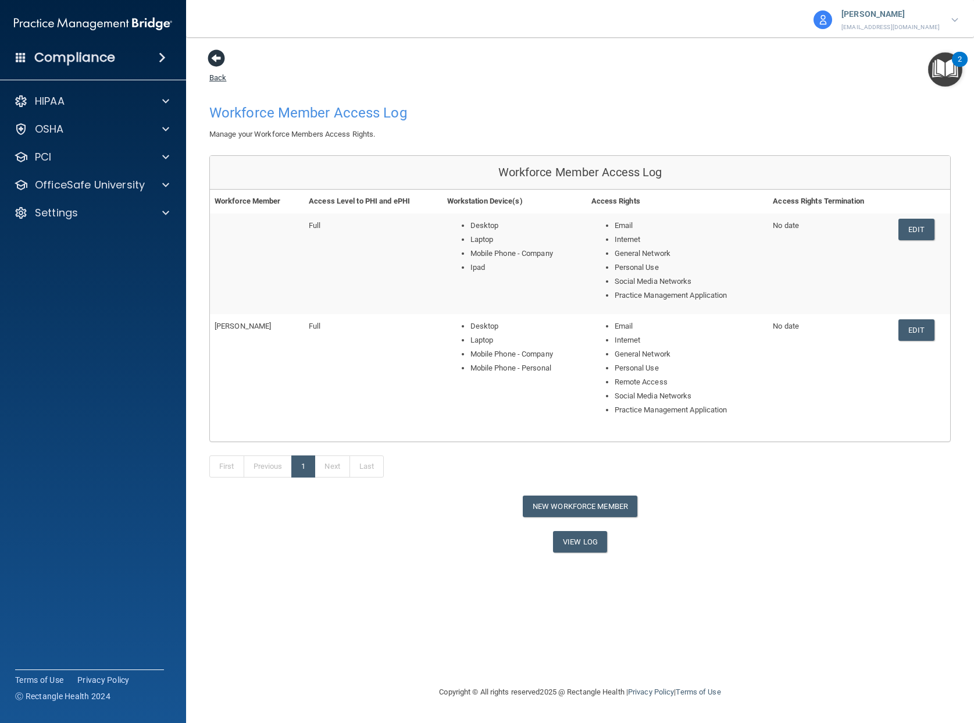
click at [211, 62] on span at bounding box center [216, 57] width 17 height 17
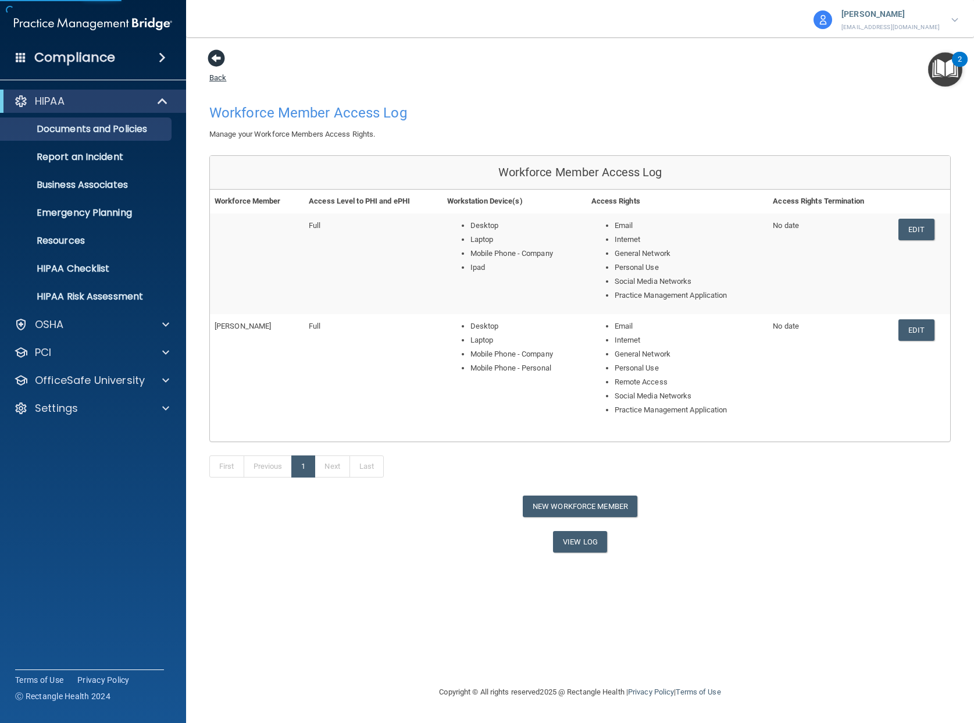
click at [211, 62] on span at bounding box center [216, 57] width 17 height 17
